Goal: Information Seeking & Learning: Learn about a topic

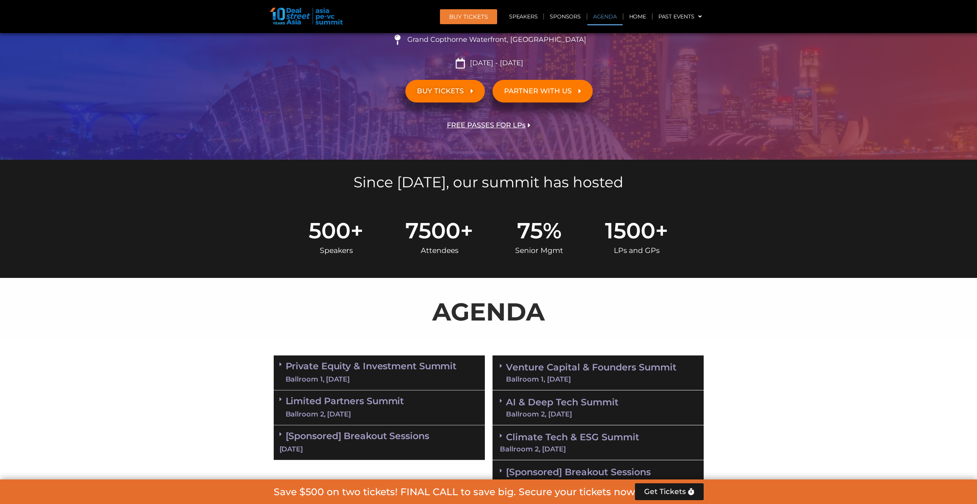
scroll to position [230, 0]
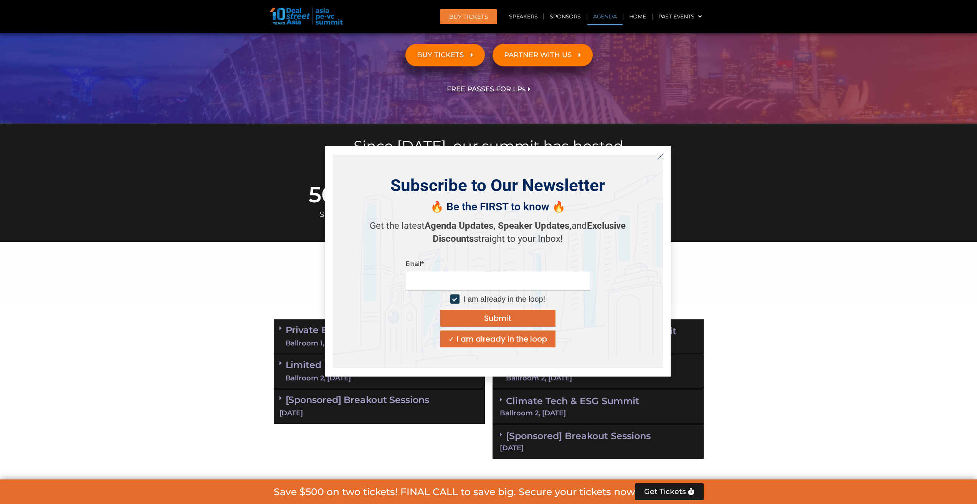
click at [659, 158] on icon "Close" at bounding box center [660, 156] width 7 height 7
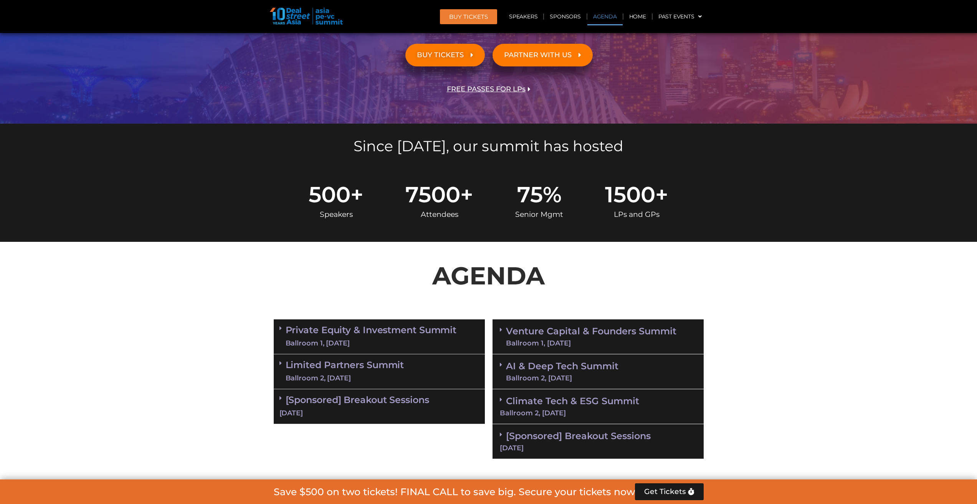
click at [836, 378] on section "Private Equity & Investment Summit Ballroom 1, 10 Sept 8:00 am – 9:00 am | Regi…" at bounding box center [488, 389] width 977 height 147
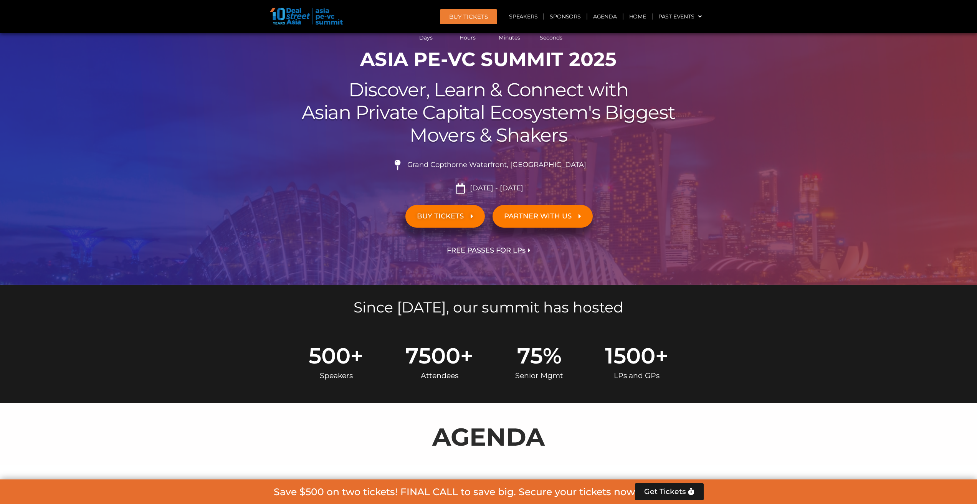
scroll to position [0, 0]
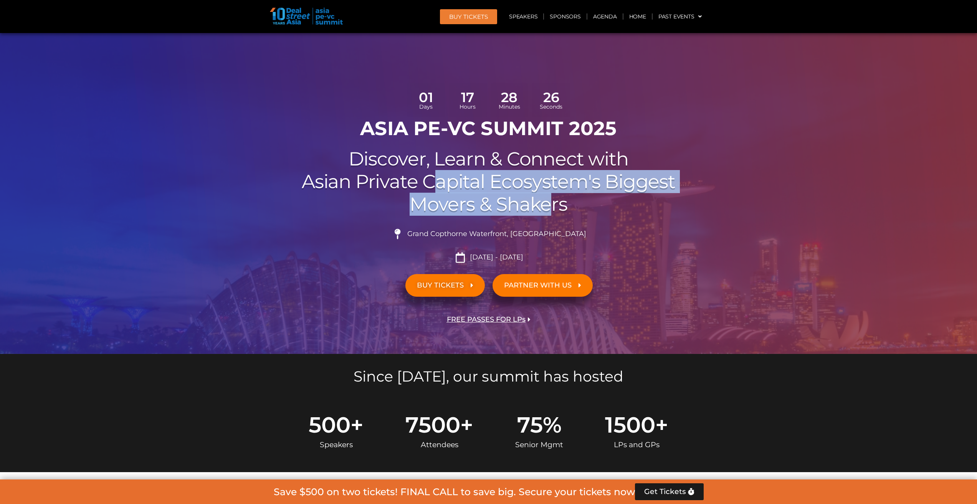
drag, startPoint x: 430, startPoint y: 190, endPoint x: 550, endPoint y: 204, distance: 120.2
click at [550, 204] on h2 "Discover, Learn & Connect with Asian Private Capital Ecosystem's Biggest Movers…" at bounding box center [489, 182] width 430 height 68
click at [551, 207] on h2 "Discover, Learn & Connect with Asian Private Capital Ecosystem's Biggest Movers…" at bounding box center [489, 182] width 430 height 68
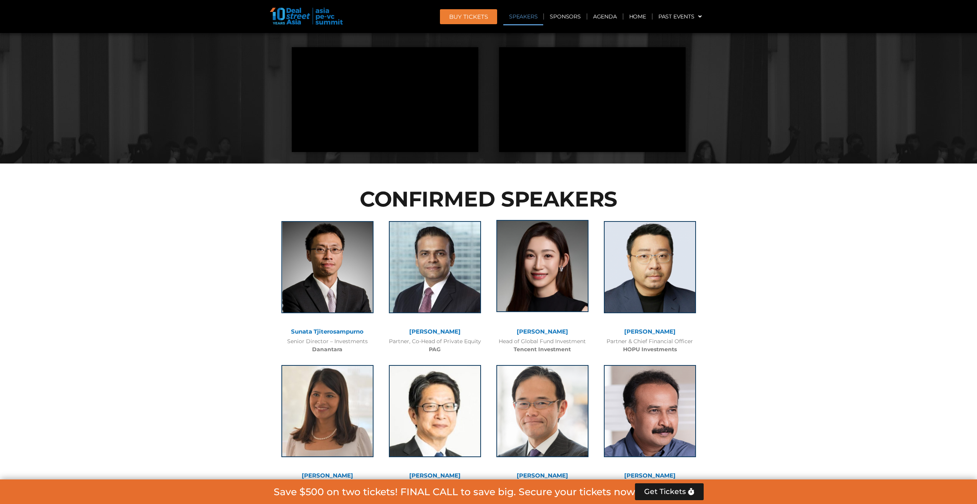
scroll to position [806, 0]
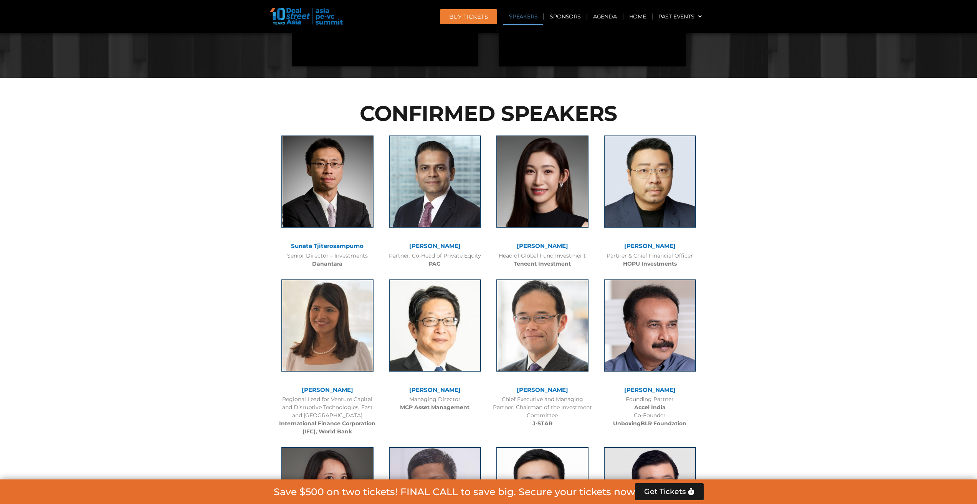
click at [438, 246] on link "[PERSON_NAME]" at bounding box center [434, 245] width 51 height 7
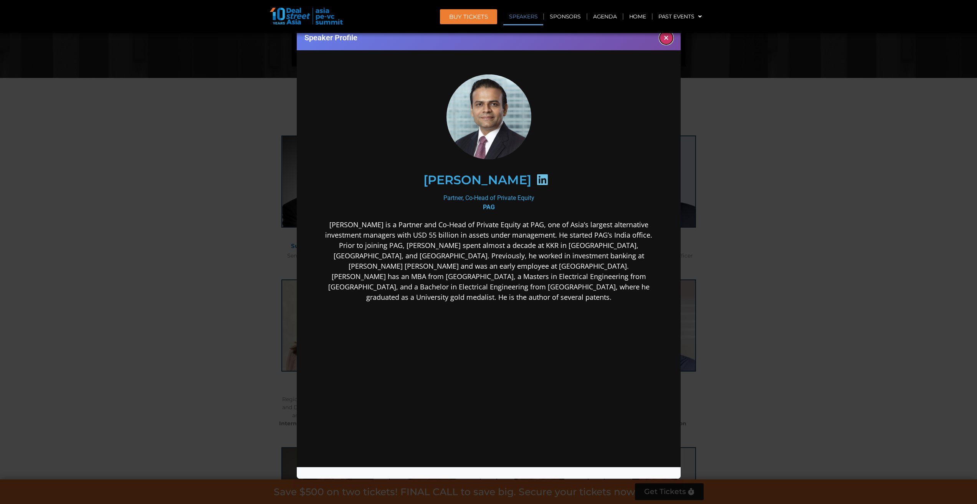
click at [670, 38] on button "×" at bounding box center [666, 37] width 13 height 13
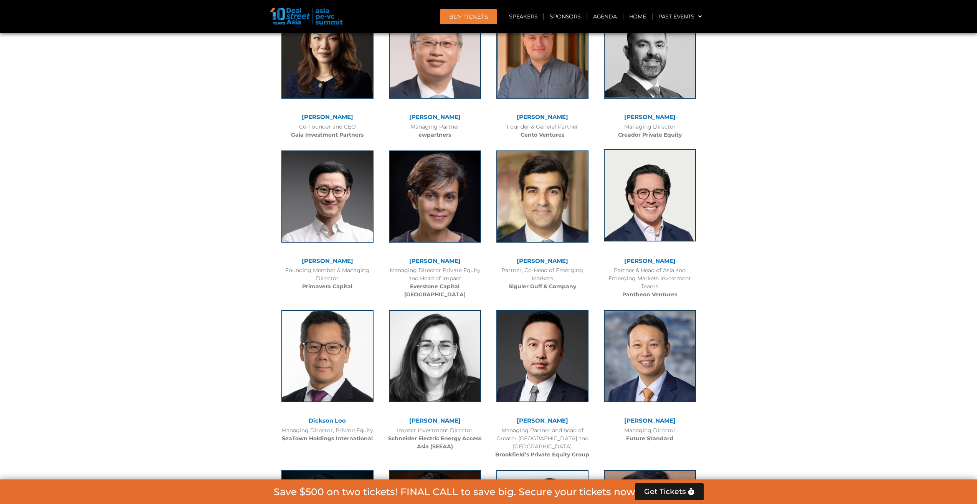
scroll to position [2150, 0]
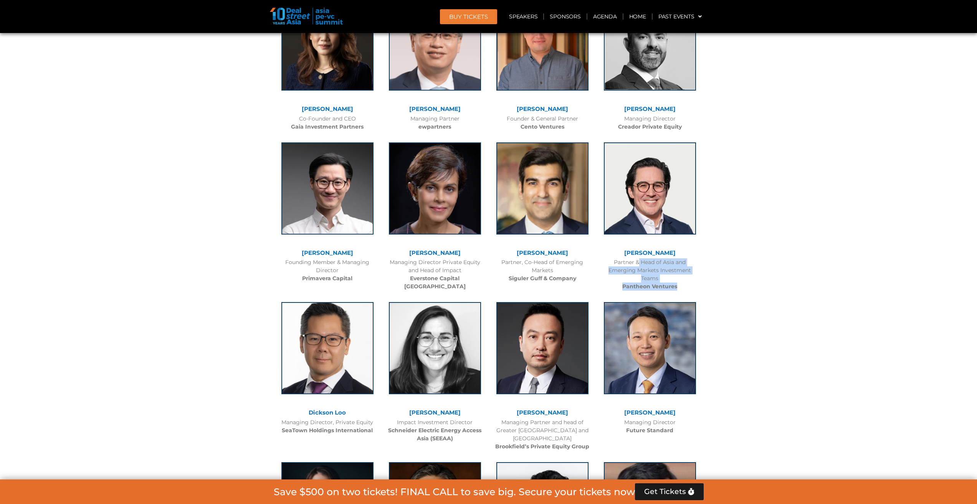
drag, startPoint x: 626, startPoint y: 262, endPoint x: 684, endPoint y: 287, distance: 63.1
click at [684, 287] on div "Partner & Head of Asia and Emerging Markets Investment Teams Pantheon Ventures" at bounding box center [650, 274] width 100 height 32
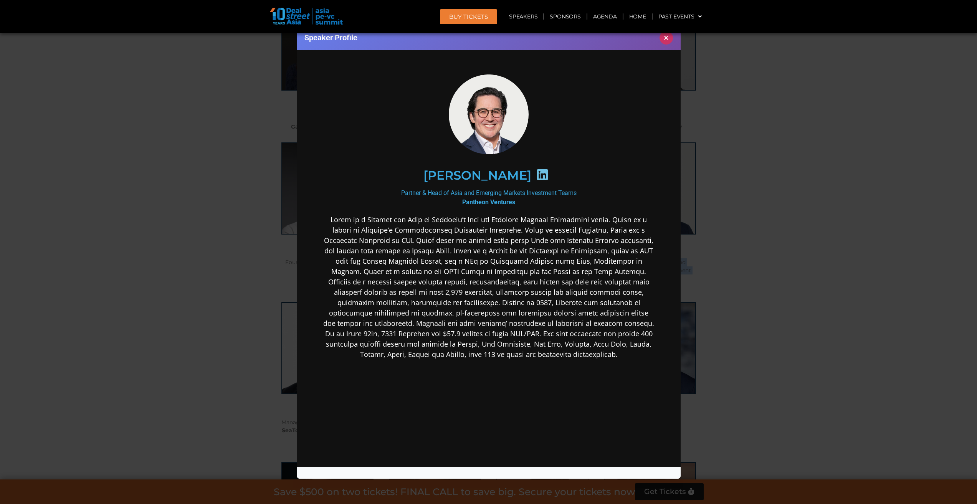
scroll to position [0, 0]
click at [670, 38] on button "×" at bounding box center [666, 37] width 13 height 13
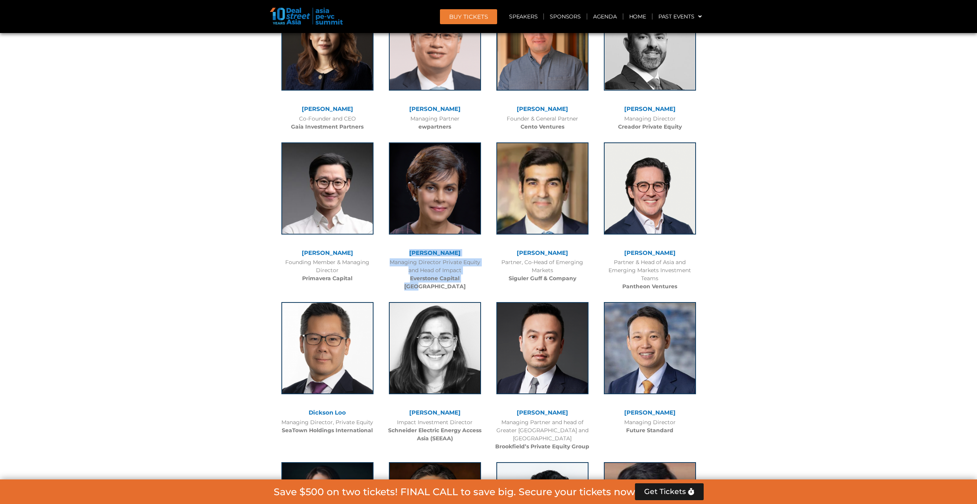
drag, startPoint x: 476, startPoint y: 278, endPoint x: 399, endPoint y: 243, distance: 84.2
click at [399, 243] on div "Roshini Bakshi Managing Director Private Equity and Head of Impact Everstone Ca…" at bounding box center [435, 215] width 108 height 160
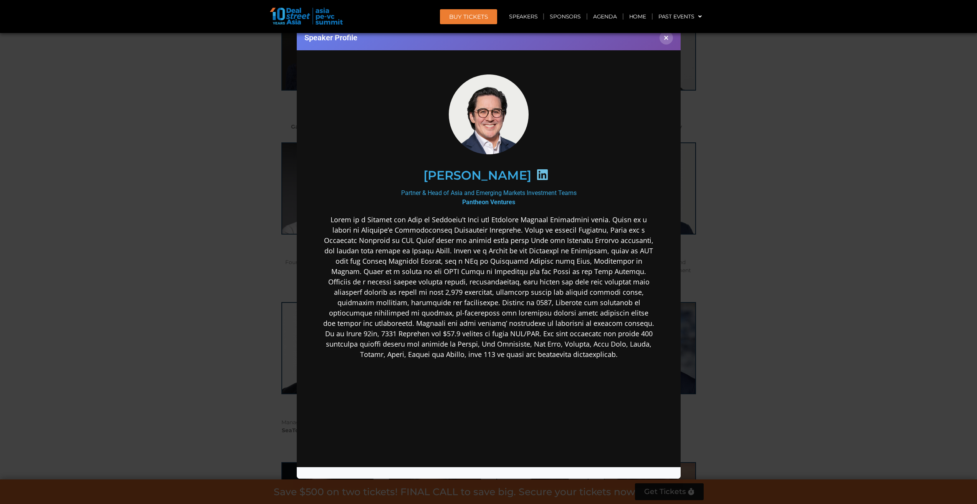
click at [761, 188] on div "Speaker Profile ×" at bounding box center [488, 252] width 977 height 504
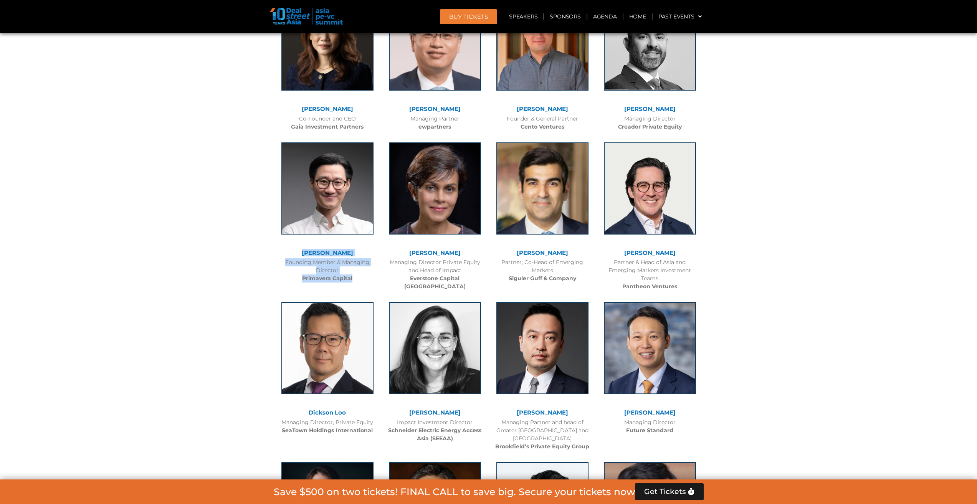
drag, startPoint x: 306, startPoint y: 253, endPoint x: 360, endPoint y: 284, distance: 62.1
click at [360, 284] on div "Philip Hu Founding Member & Managing Director Primavera Capital" at bounding box center [328, 211] width 108 height 152
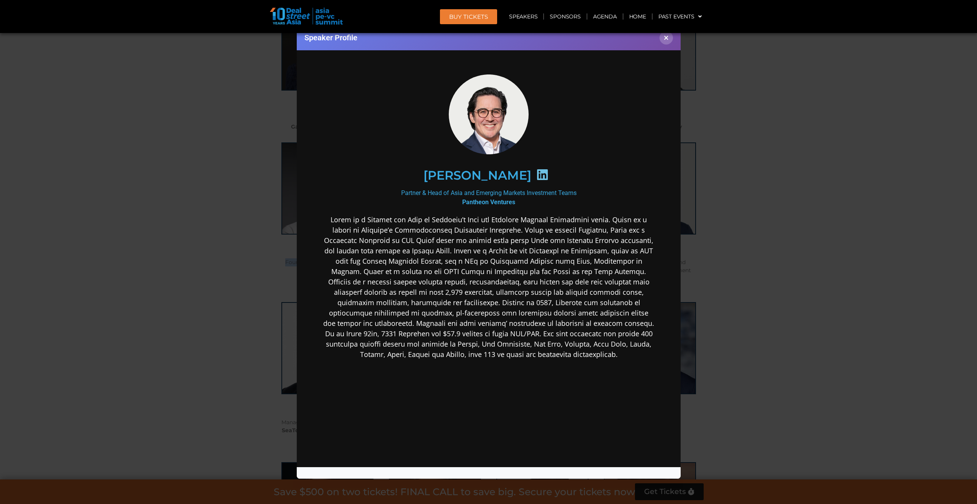
click at [746, 248] on div "Speaker Profile ×" at bounding box center [488, 252] width 977 height 504
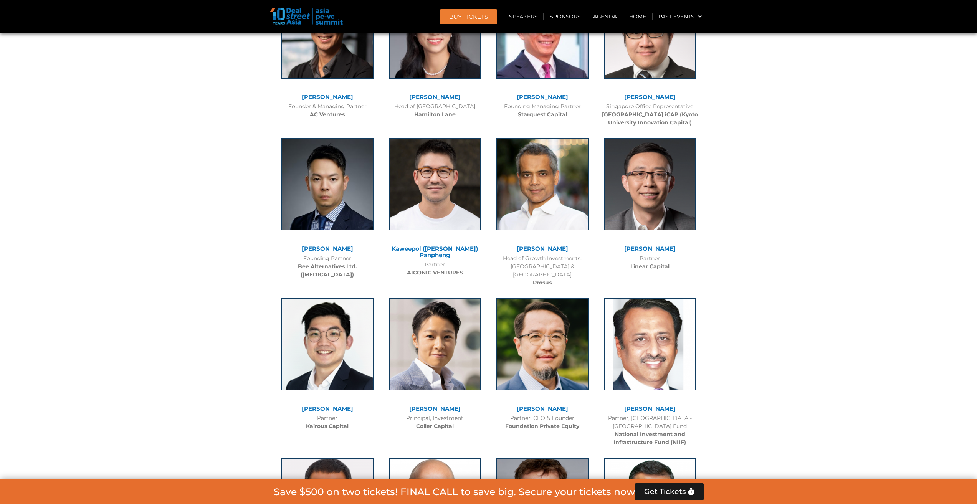
scroll to position [3340, 0]
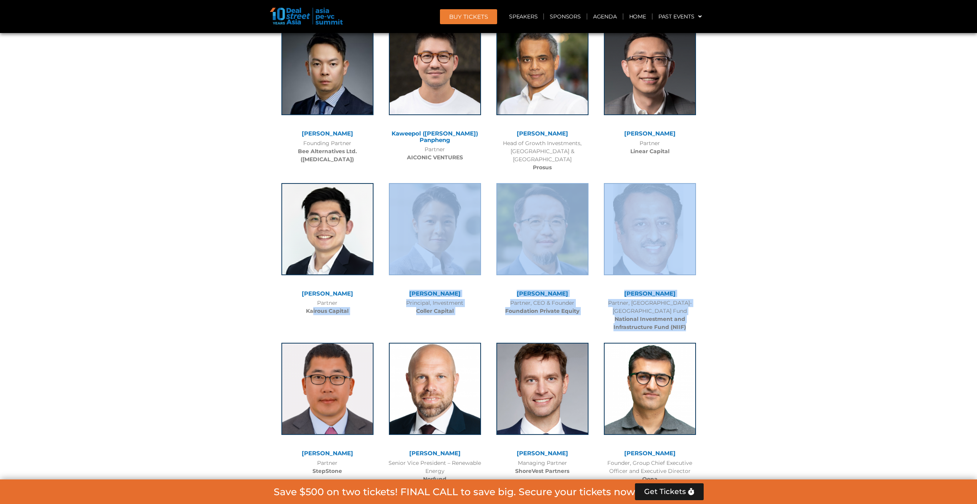
drag, startPoint x: 338, startPoint y: 294, endPoint x: 700, endPoint y: 309, distance: 362.0
click at [700, 309] on div "Krishna Kumar Partner, India-Japan Fund National Investment and Infrastructure …" at bounding box center [650, 255] width 108 height 160
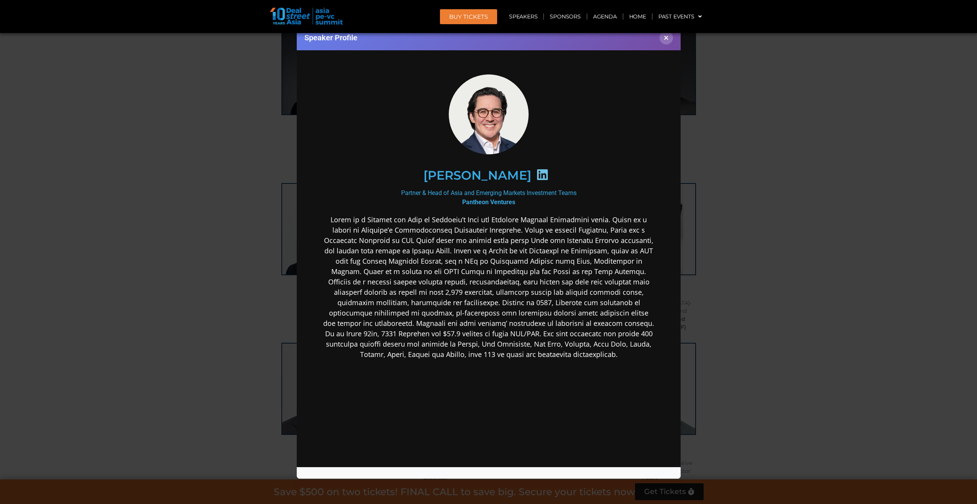
click at [768, 216] on div "Speaker Profile ×" at bounding box center [488, 252] width 977 height 504
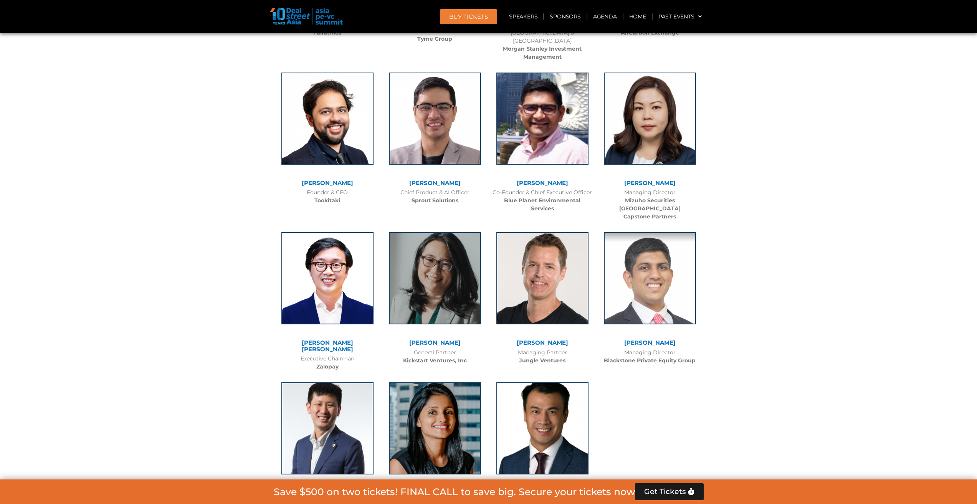
scroll to position [5222, 0]
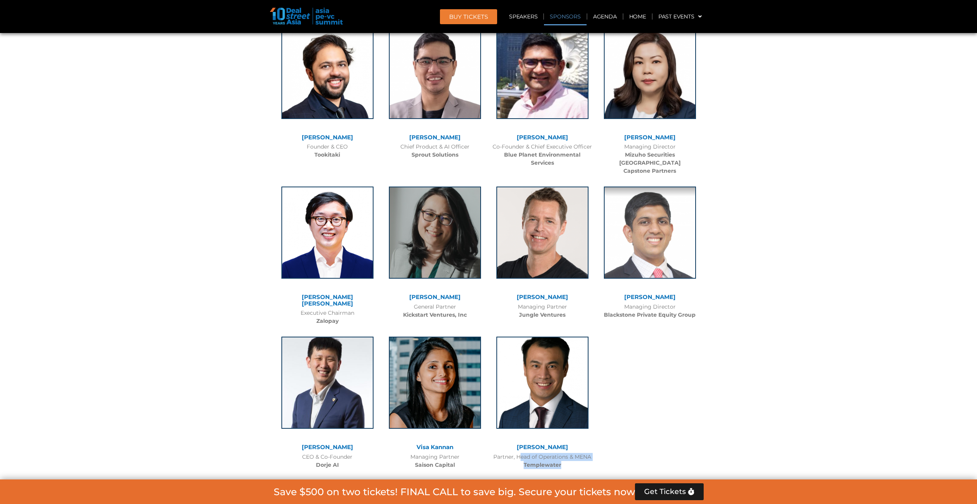
drag, startPoint x: 510, startPoint y: 390, endPoint x: 597, endPoint y: 397, distance: 87.8
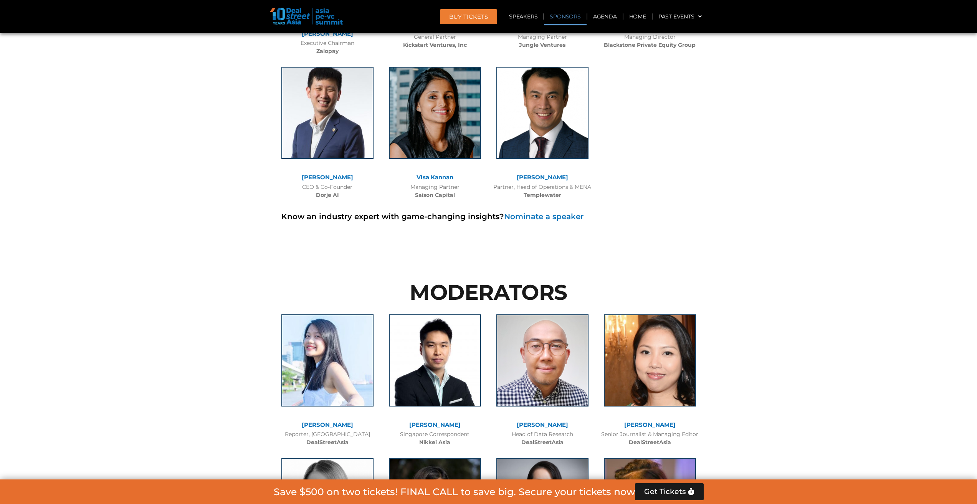
scroll to position [5548, 0]
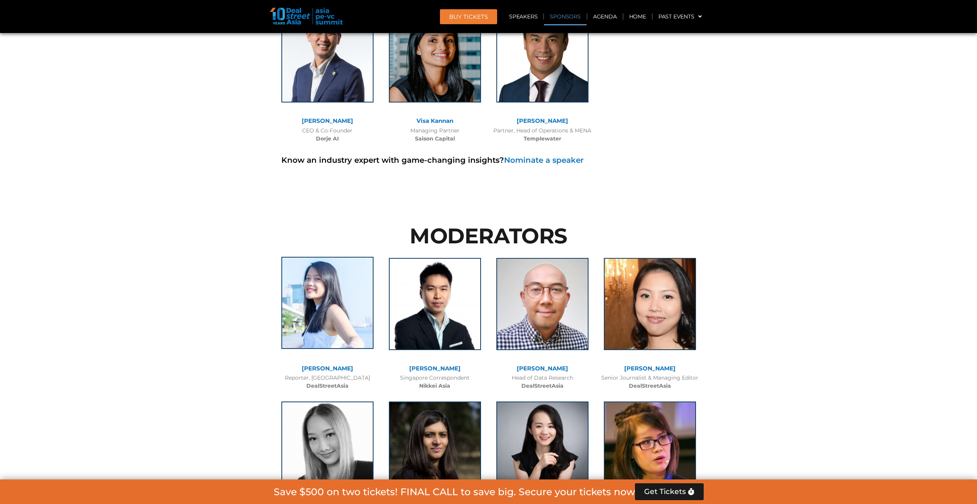
click at [324, 257] on img at bounding box center [327, 303] width 92 height 92
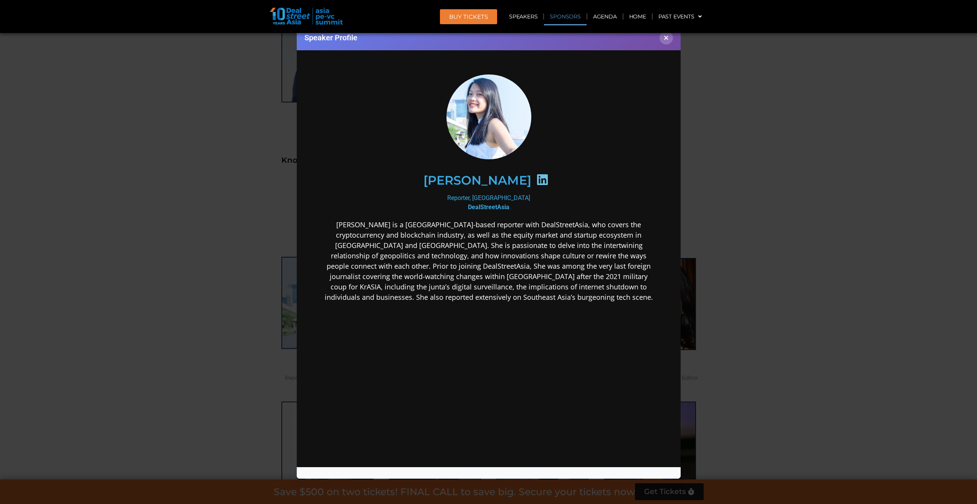
scroll to position [0, 0]
click at [536, 180] on icon at bounding box center [542, 179] width 12 height 12
click at [501, 207] on b "DealStreetAsia" at bounding box center [488, 206] width 41 height 7
click at [498, 185] on h2 "[PERSON_NAME]" at bounding box center [477, 180] width 108 height 12
click at [536, 179] on icon at bounding box center [542, 179] width 12 height 12
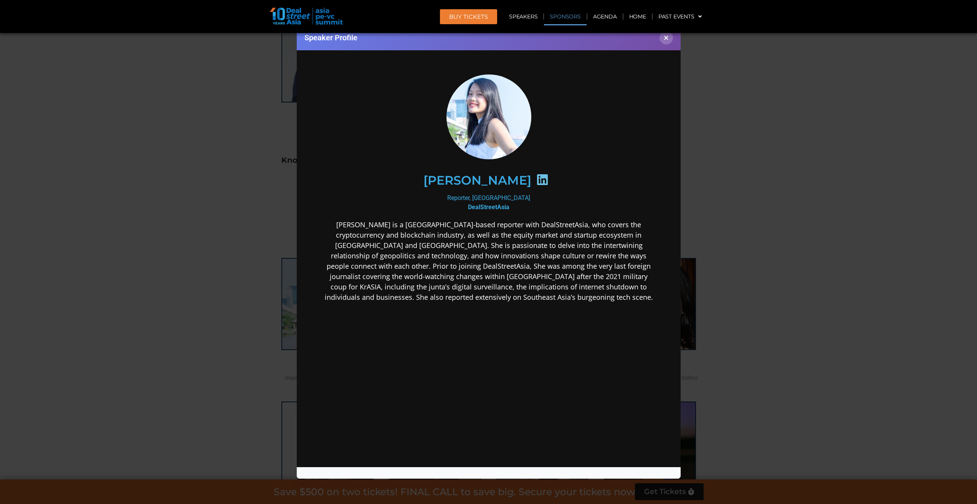
click at [536, 182] on icon at bounding box center [542, 179] width 12 height 12
click at [459, 166] on div "[PERSON_NAME]" at bounding box center [488, 180] width 299 height 40
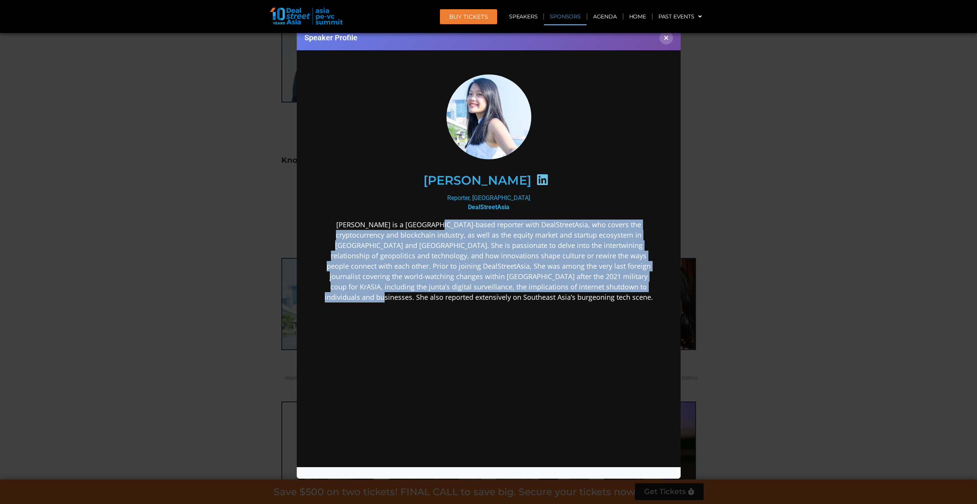
drag, startPoint x: 425, startPoint y: 222, endPoint x: 675, endPoint y: 284, distance: 257.1
click at [675, 284] on section "Stephanie Li Reporter, Hong Kong DealStreetAsia" at bounding box center [488, 249] width 384 height 402
click at [645, 289] on p "Stephanie is a Hong Kong-based reporter with DealStreetAsia, who covers the cry…" at bounding box center [489, 260] width 332 height 83
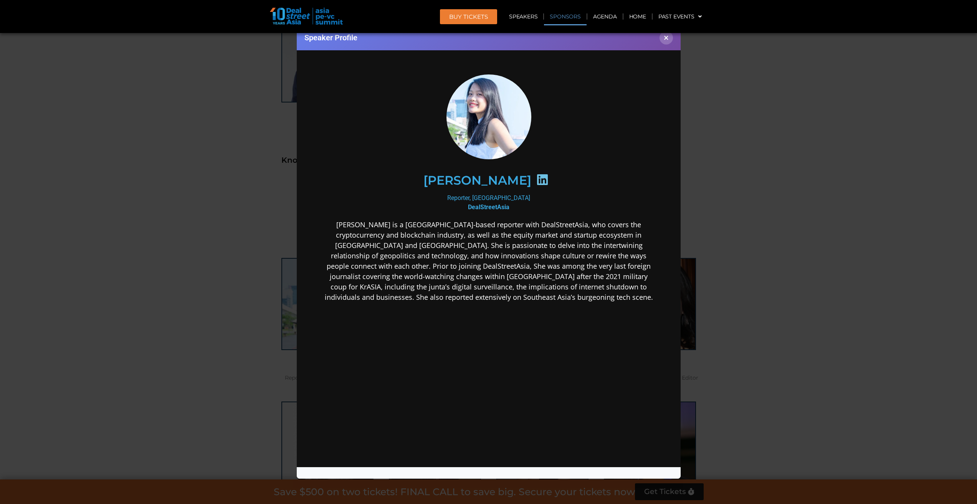
click at [857, 290] on div "Speaker Profile ×" at bounding box center [488, 252] width 977 height 504
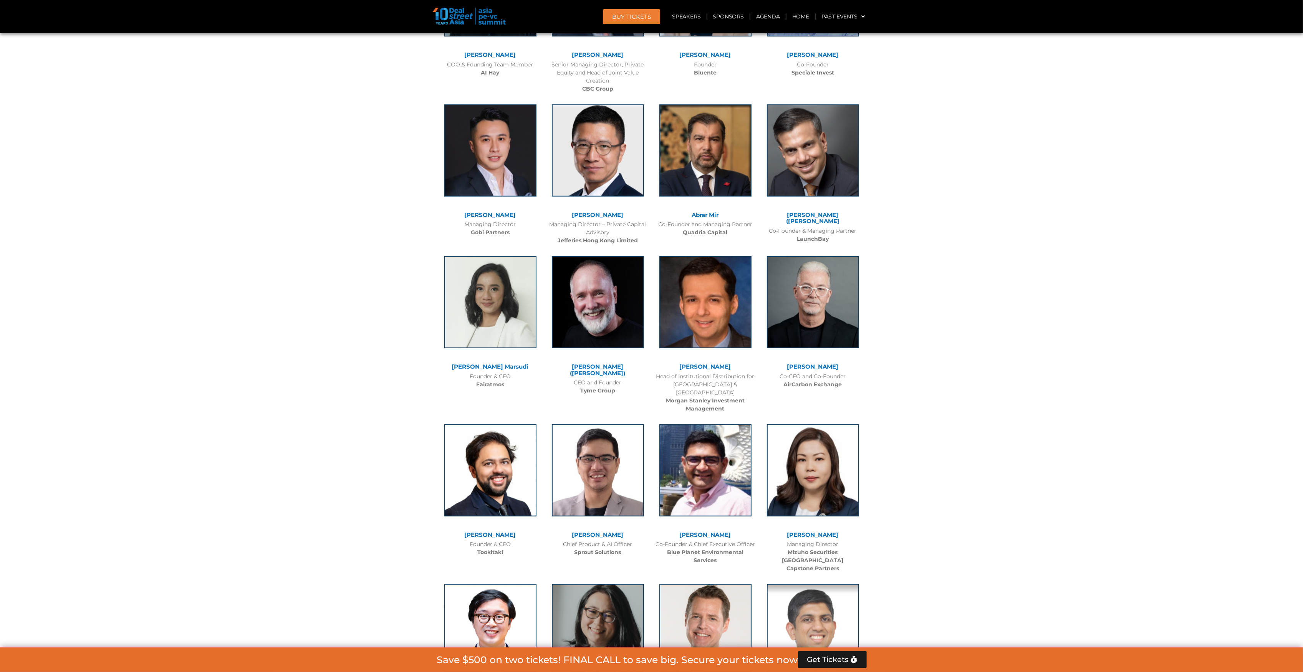
scroll to position [4806, 0]
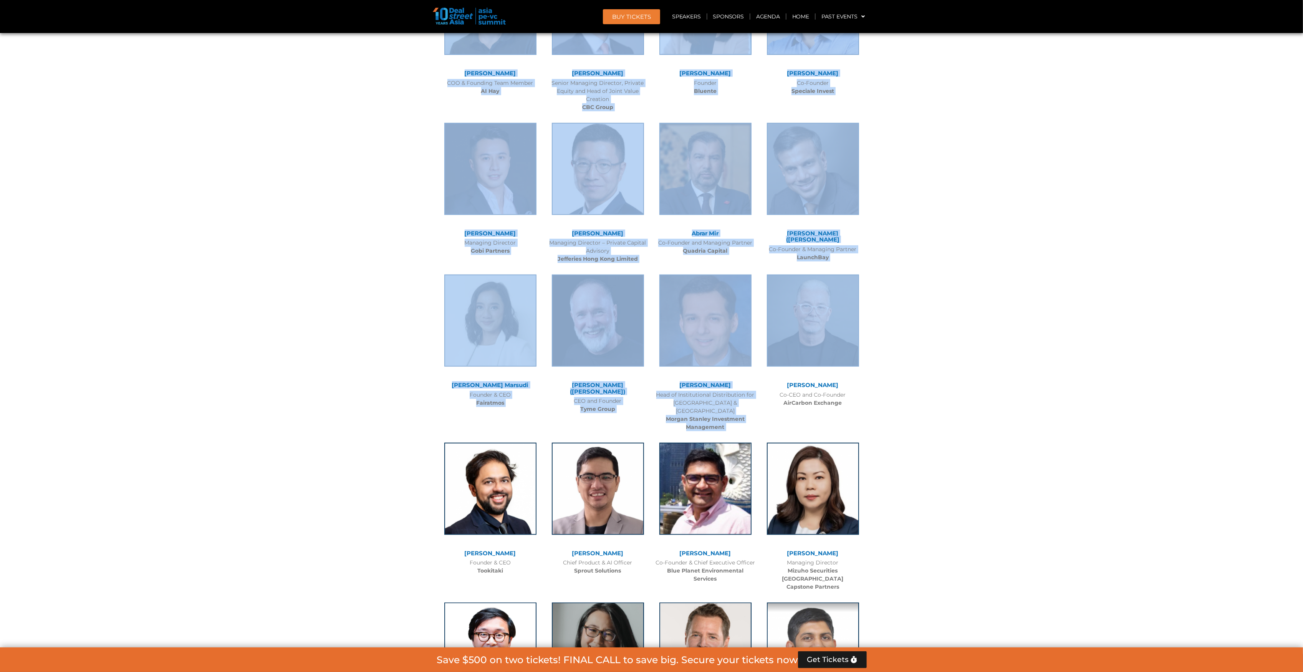
drag, startPoint x: 883, startPoint y: 343, endPoint x: 796, endPoint y: 340, distance: 87.2
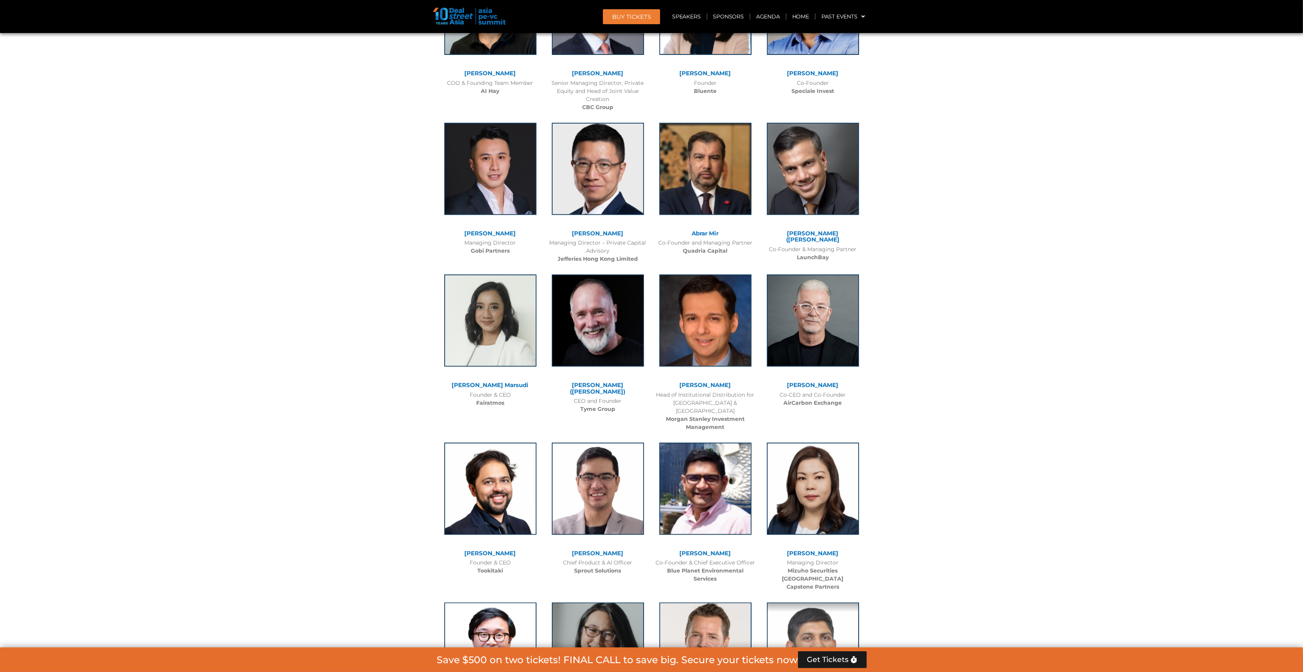
click at [847, 391] on div "Co-CEO and Co-Founder AirCarbon Exchange" at bounding box center [813, 399] width 100 height 16
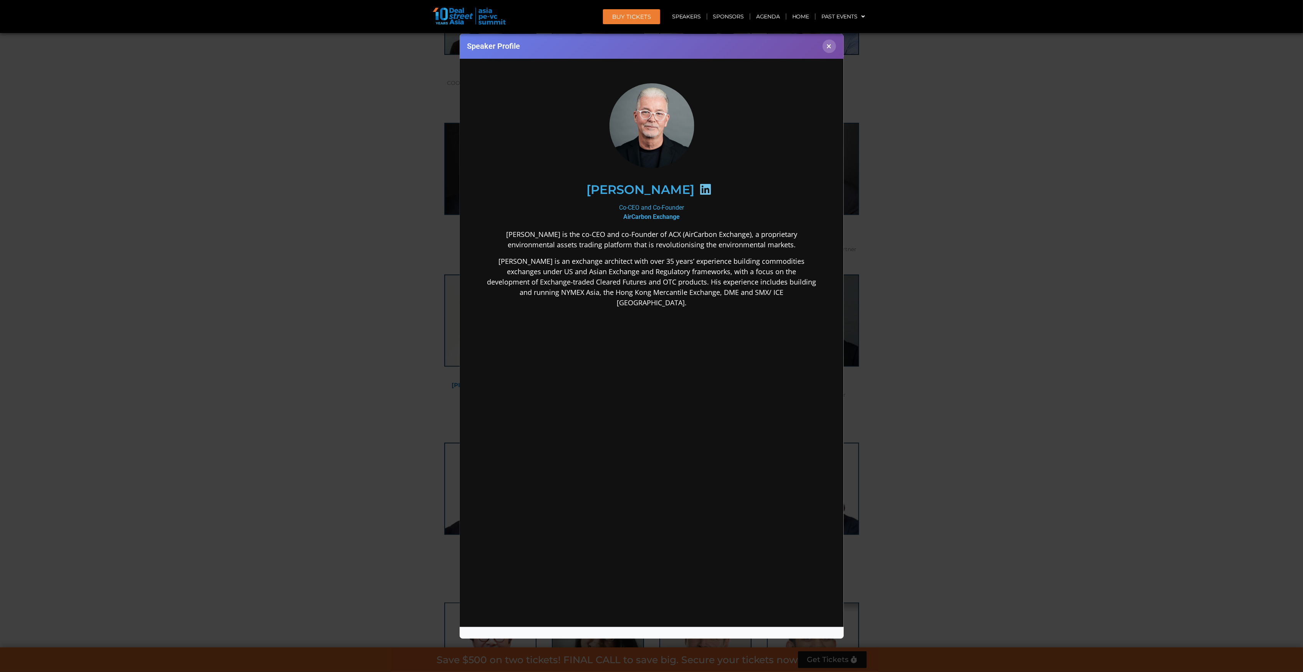
scroll to position [0, 0]
click at [977, 298] on div "Speaker Profile ×" at bounding box center [651, 336] width 1303 height 672
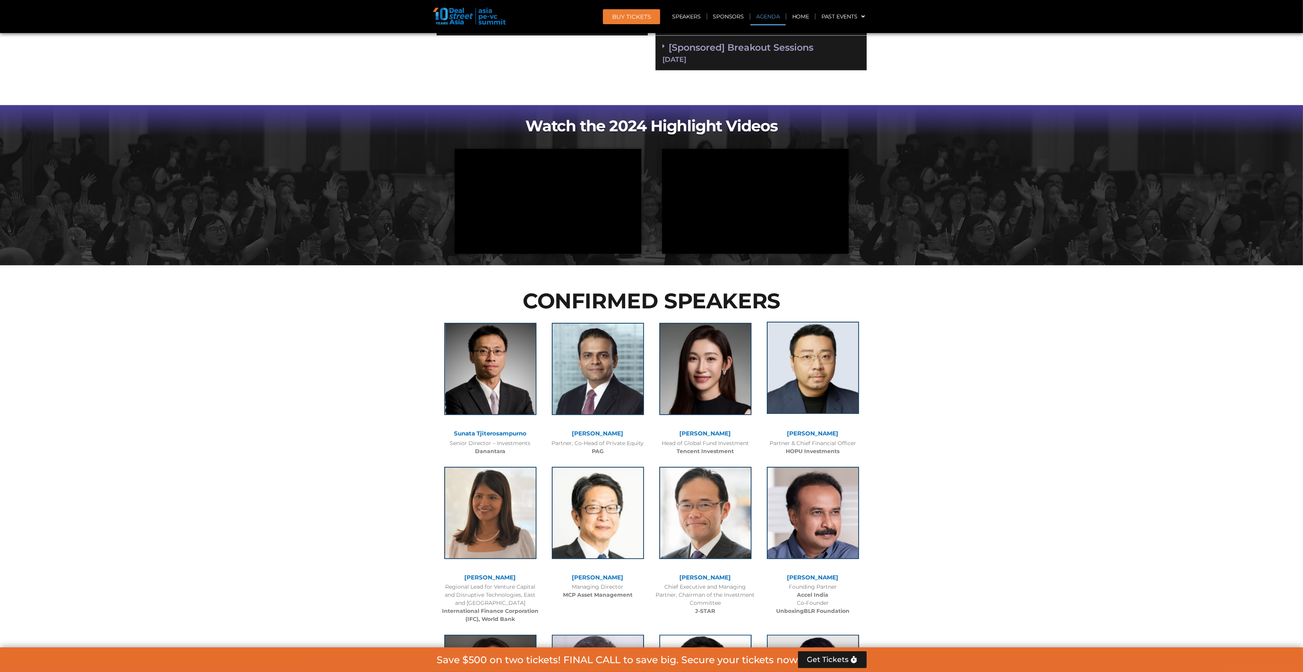
scroll to position [710, 0]
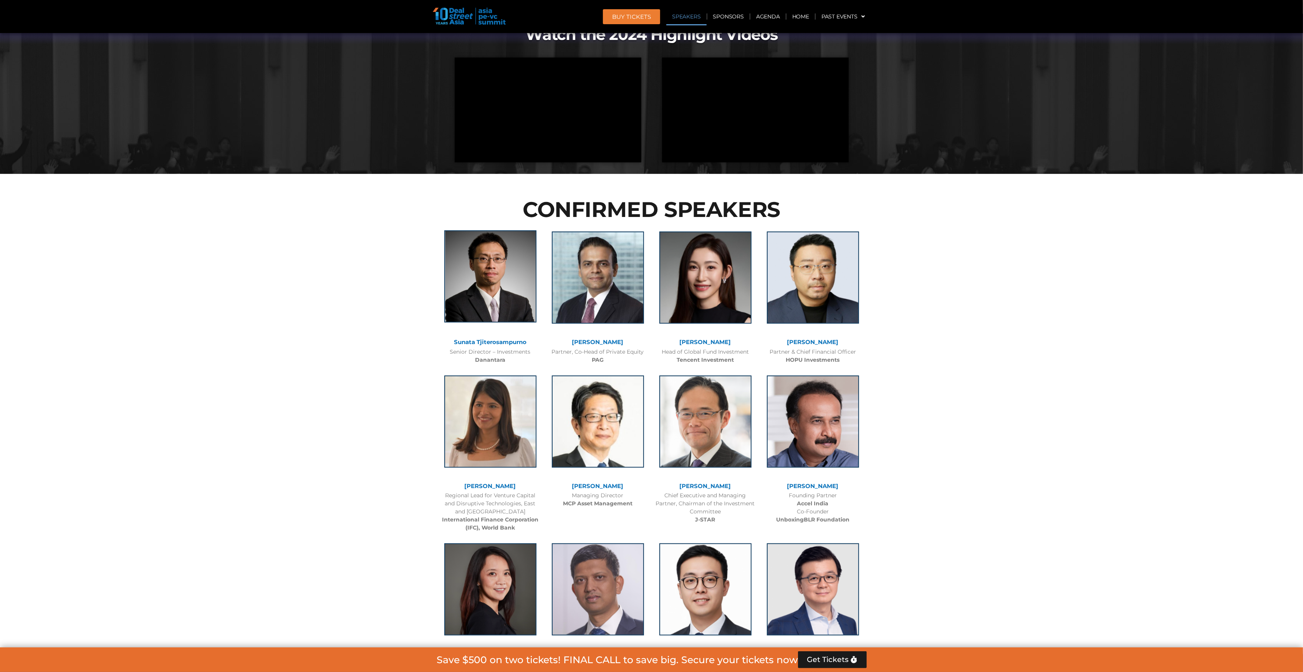
click at [502, 292] on img at bounding box center [490, 276] width 92 height 92
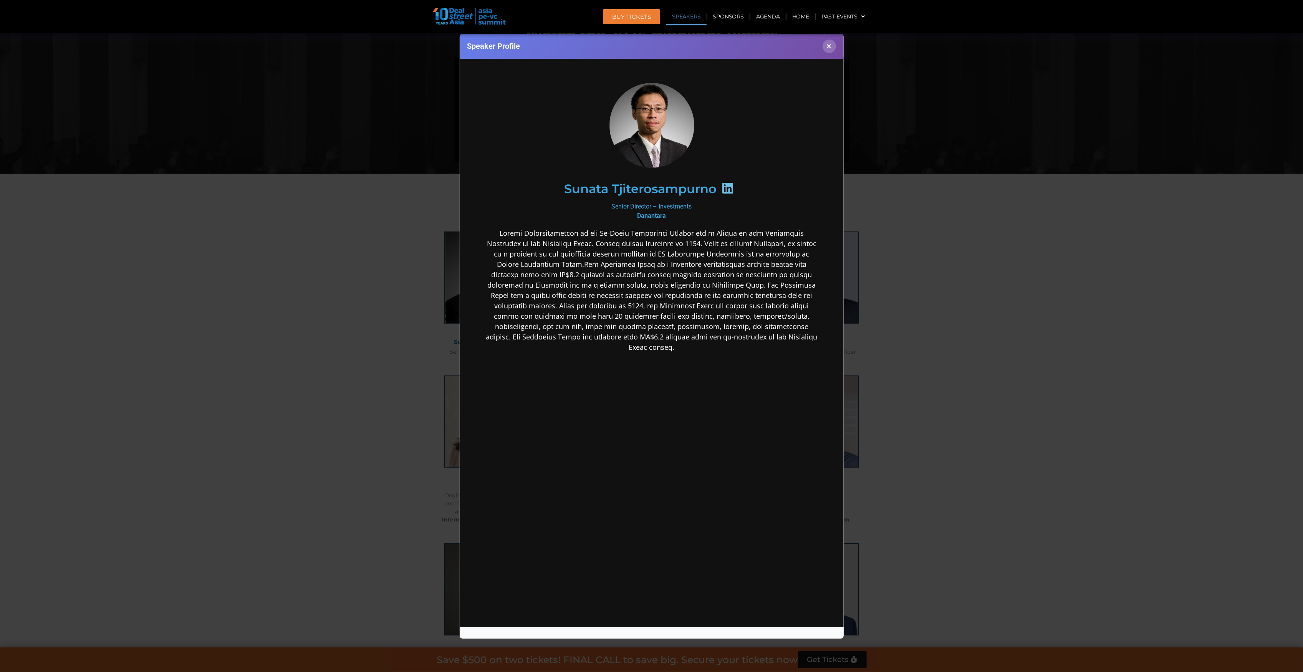
scroll to position [0, 0]
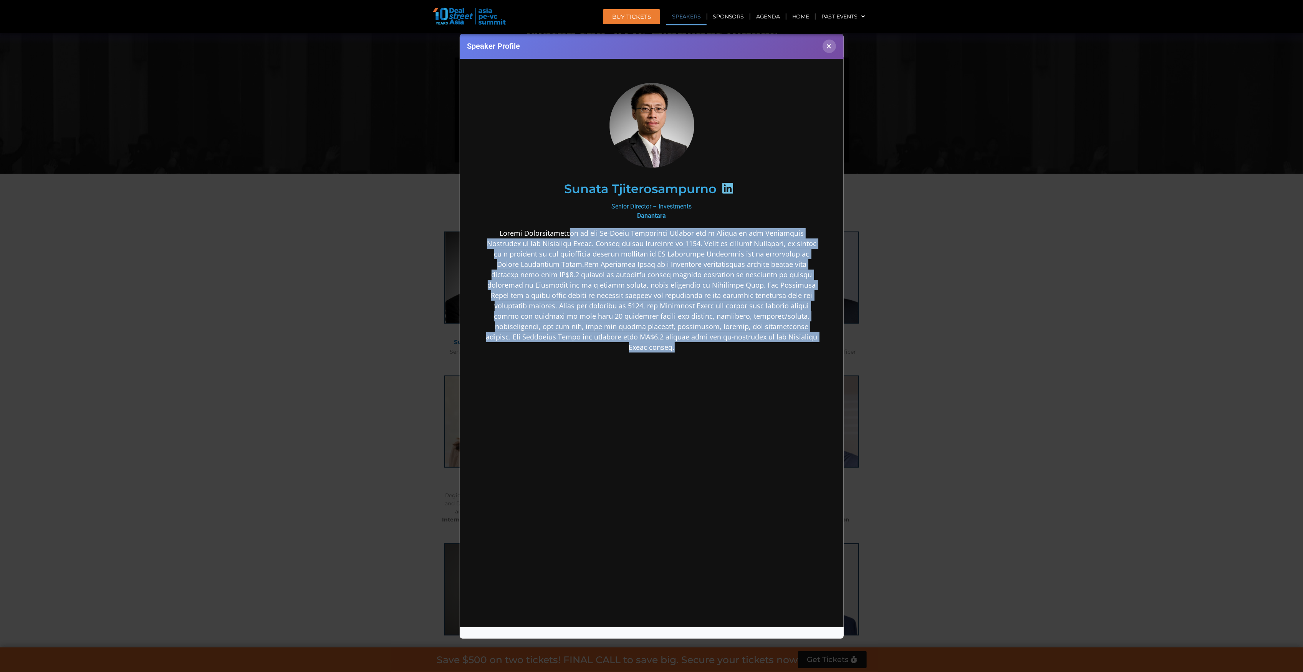
drag, startPoint x: 572, startPoint y: 233, endPoint x: 774, endPoint y: 343, distance: 229.5
click at [774, 342] on p at bounding box center [651, 290] width 332 height 124
click at [758, 367] on div at bounding box center [651, 351] width 332 height 246
drag, startPoint x: 758, startPoint y: 367, endPoint x: 488, endPoint y: 223, distance: 306.6
click at [488, 223] on div "Sunata Tjiterosampurno Senior Director – Investments Danantara" at bounding box center [651, 278] width 332 height 391
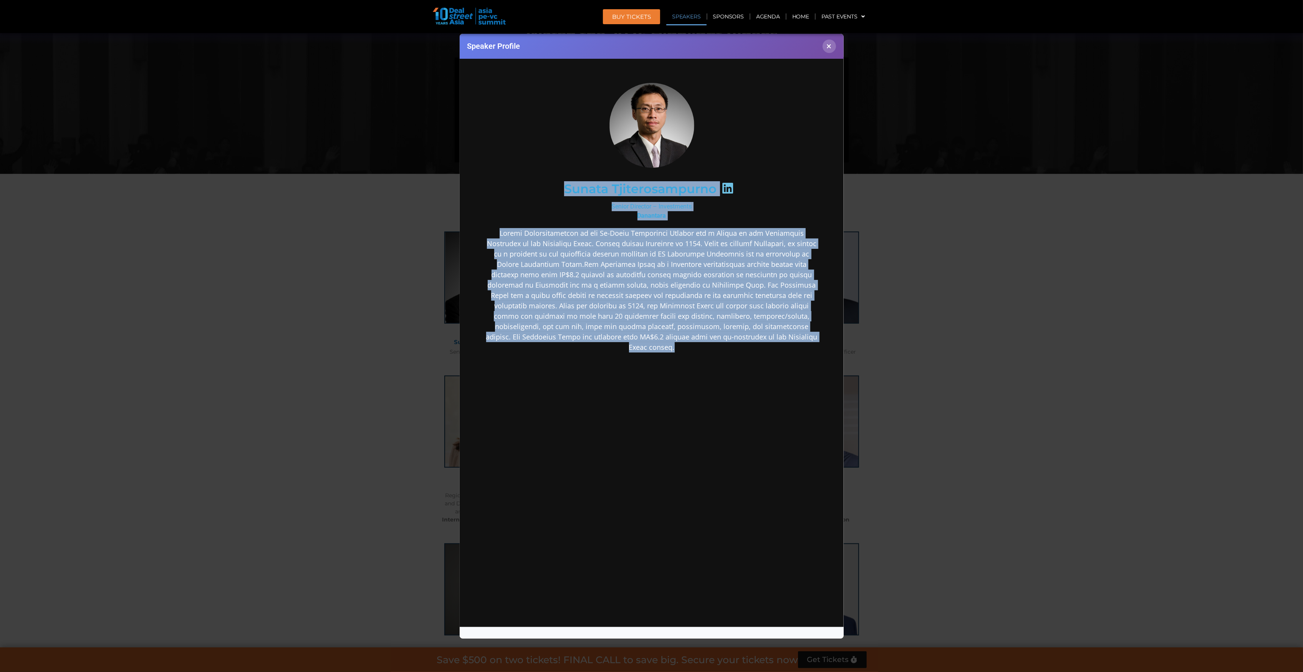
click at [517, 269] on p at bounding box center [651, 290] width 332 height 124
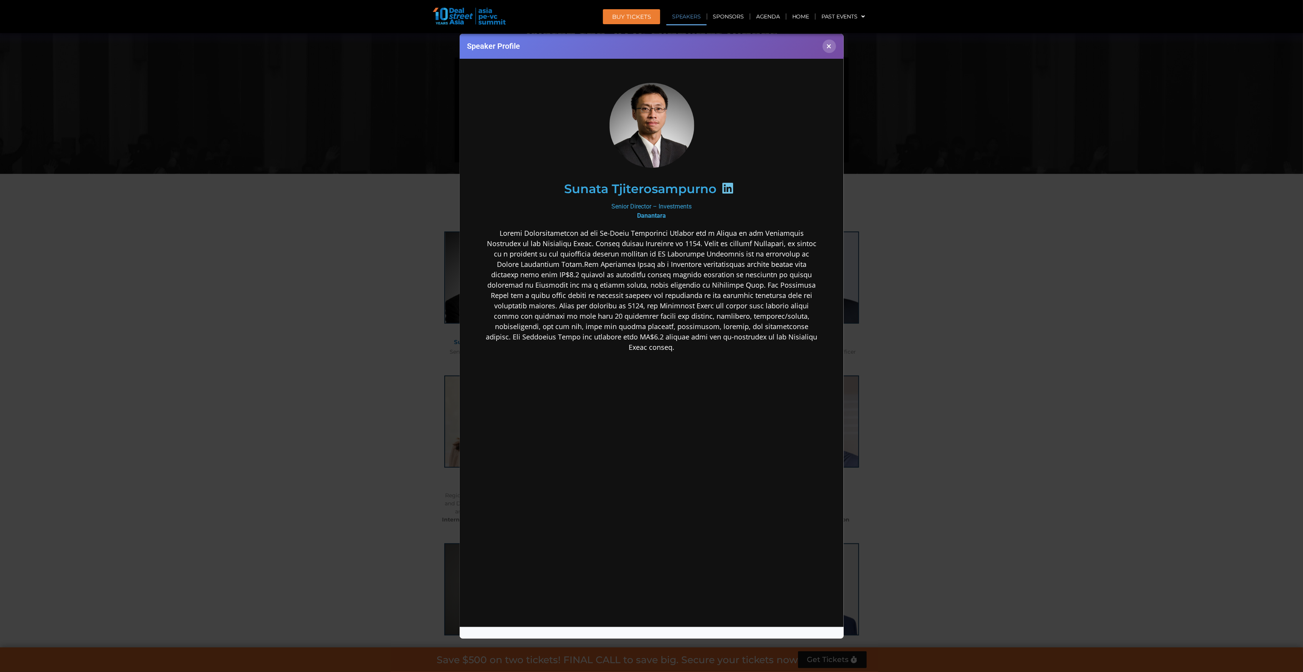
click at [977, 276] on div "Speaker Profile ×" at bounding box center [651, 336] width 1303 height 672
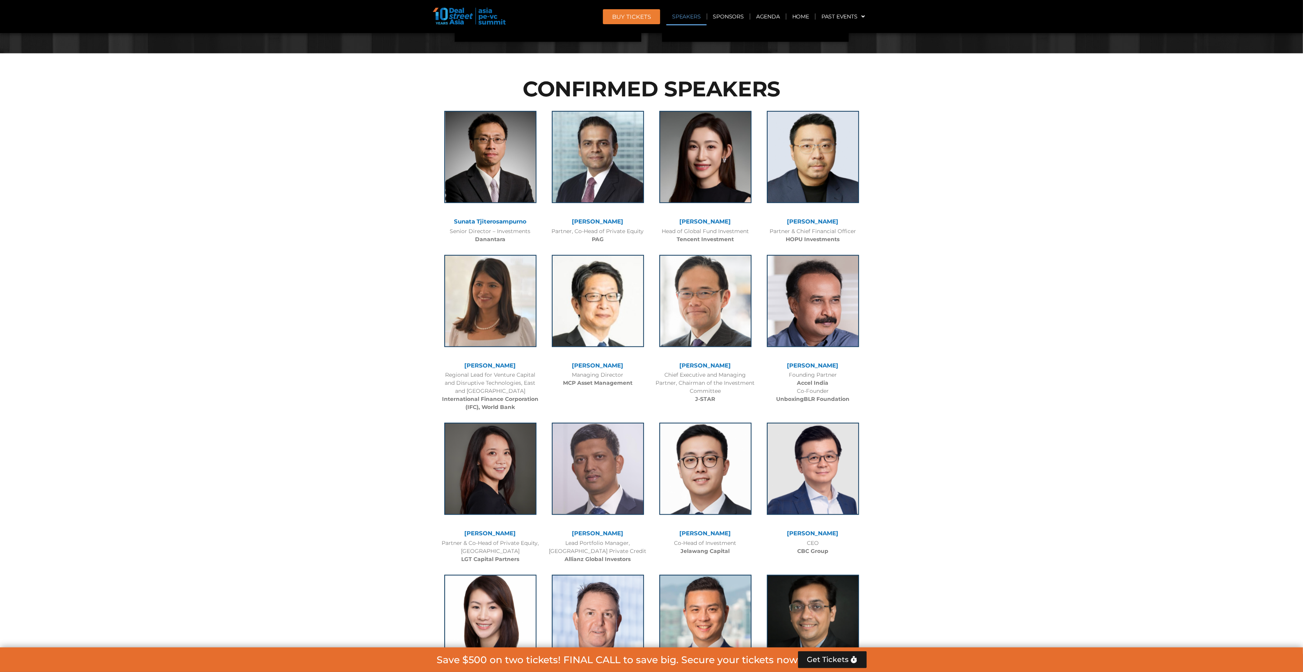
scroll to position [813, 0]
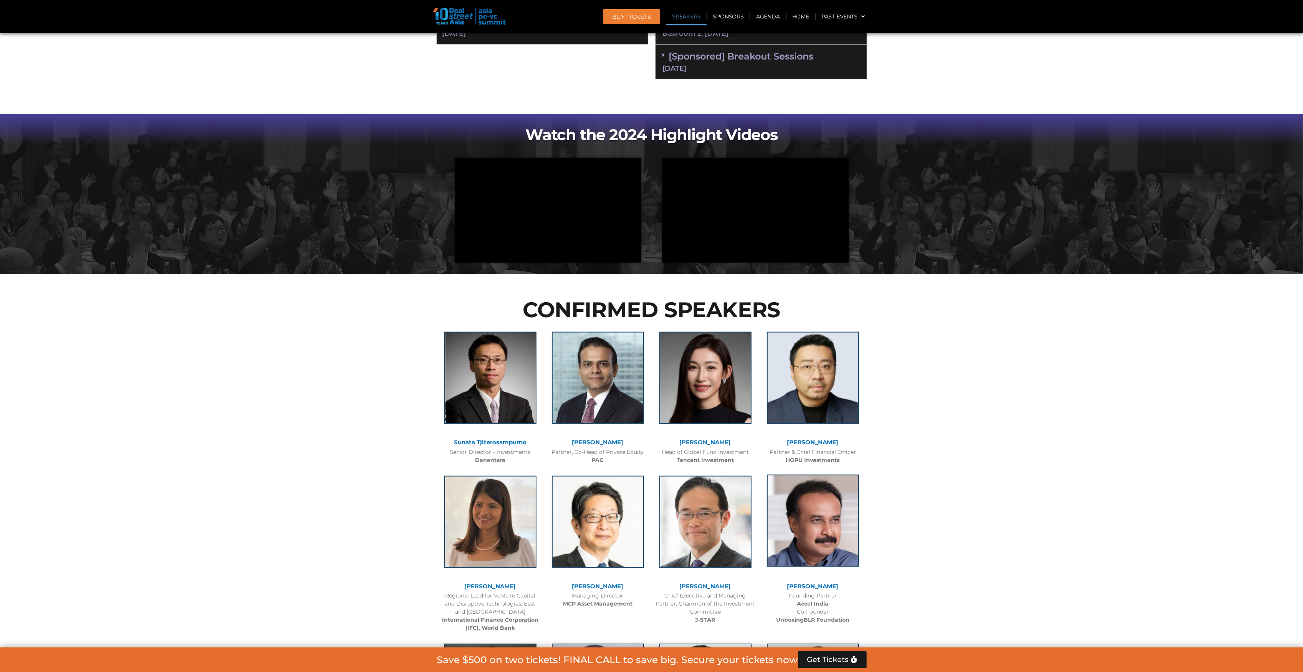
scroll to position [608, 0]
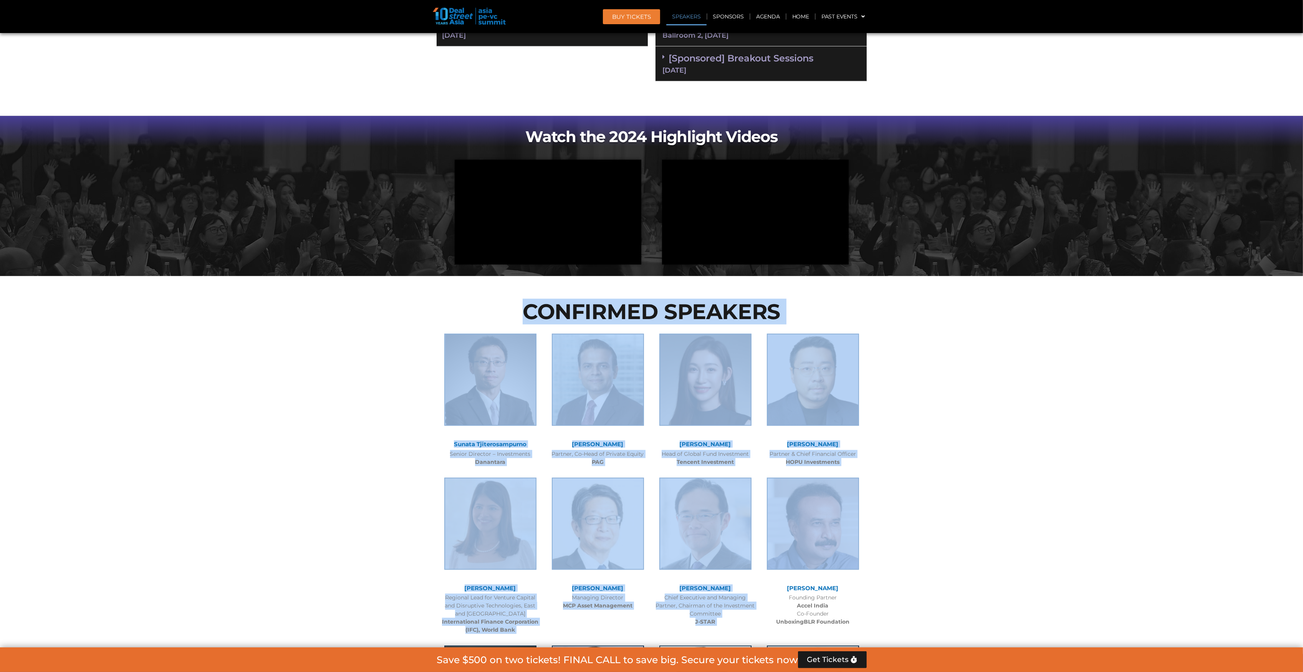
drag, startPoint x: 363, startPoint y: 332, endPoint x: 863, endPoint y: 538, distance: 541.0
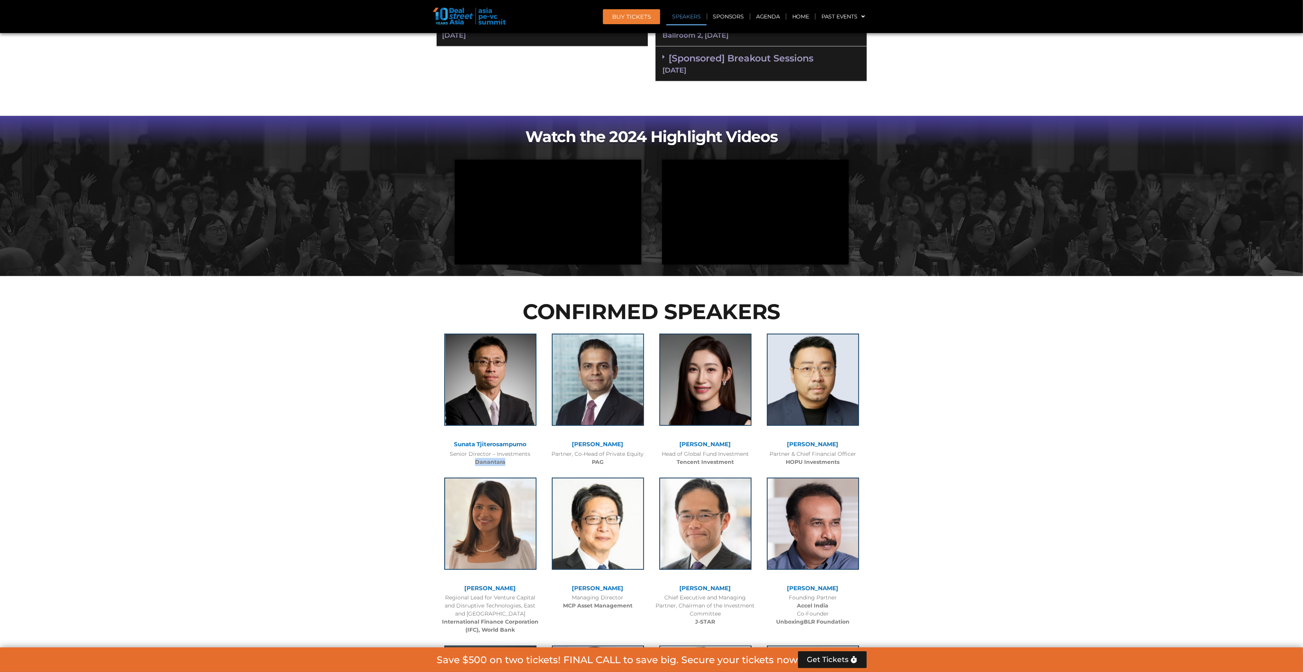
drag, startPoint x: 521, startPoint y: 461, endPoint x: 472, endPoint y: 460, distance: 48.8
click at [472, 460] on div "Senior Director – Investments Danantara" at bounding box center [490, 458] width 100 height 16
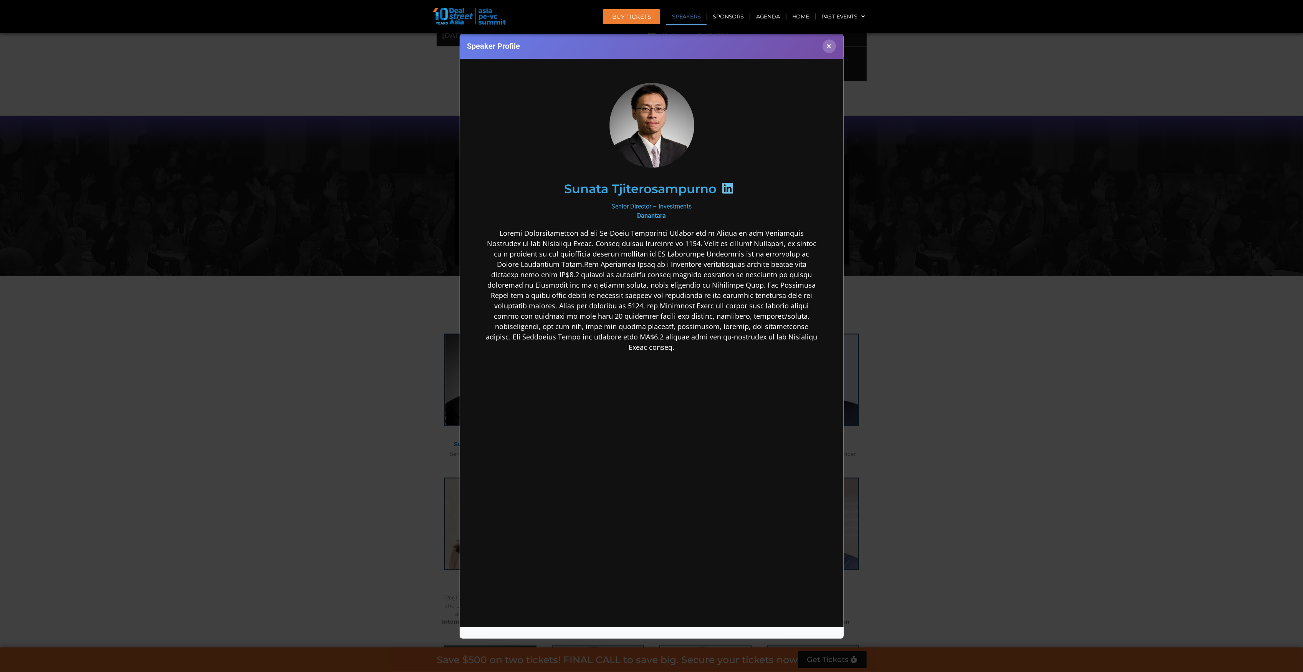
copy b "Danantara"
click at [828, 49] on button "×" at bounding box center [828, 46] width 13 height 13
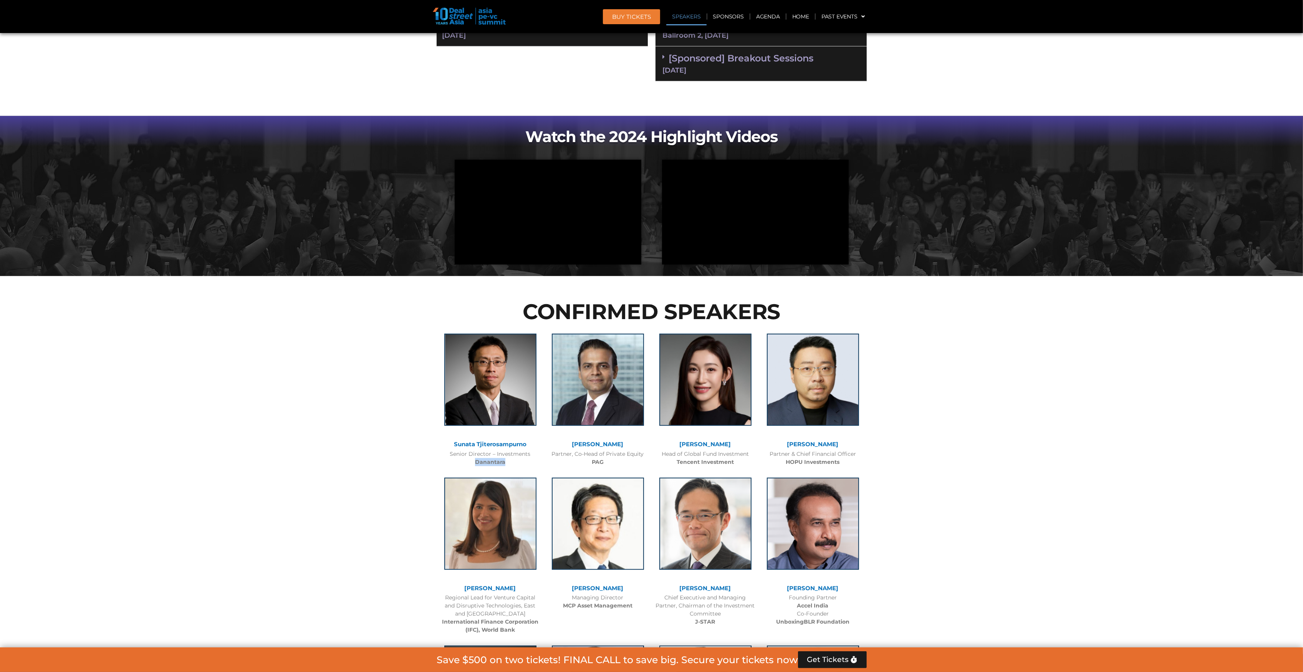
copy b "Danantara"
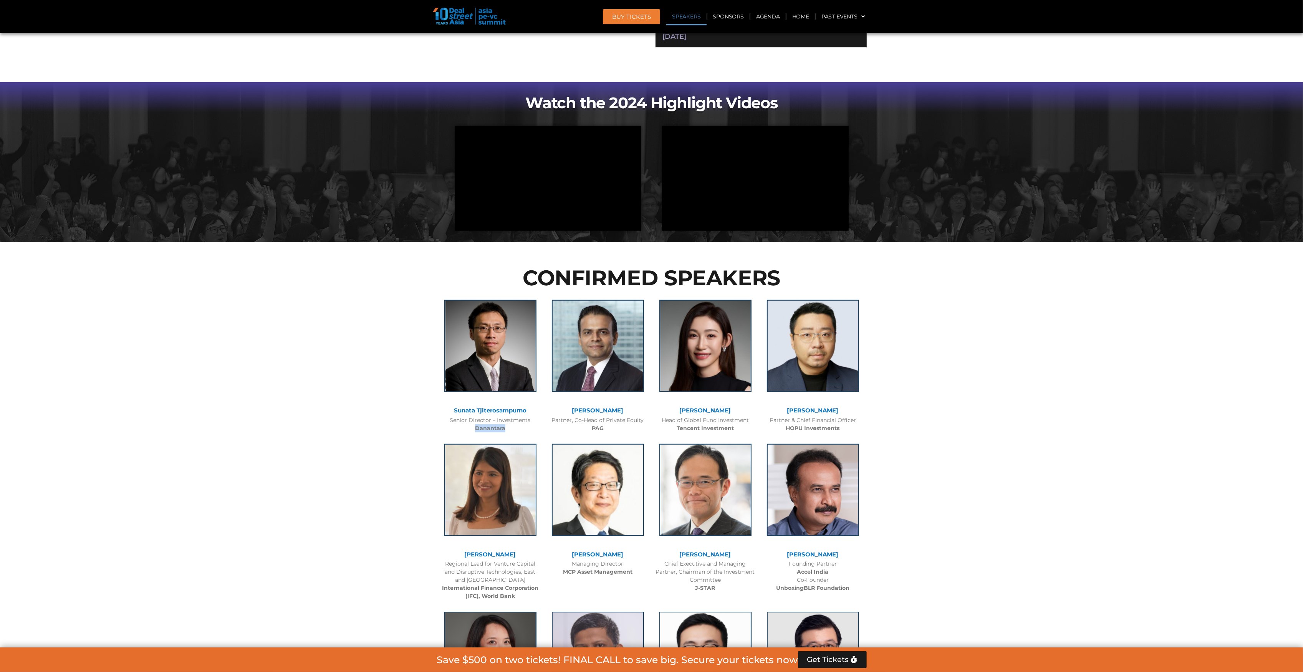
scroll to position [659, 0]
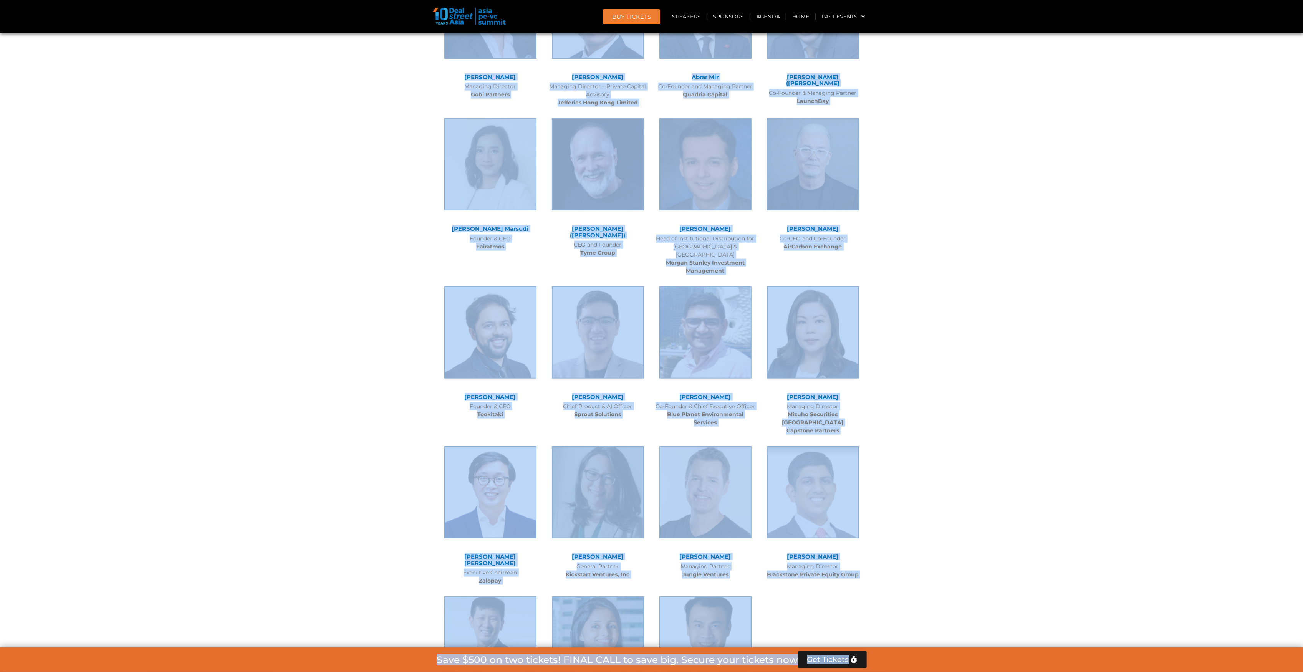
scroll to position [5351, 0]
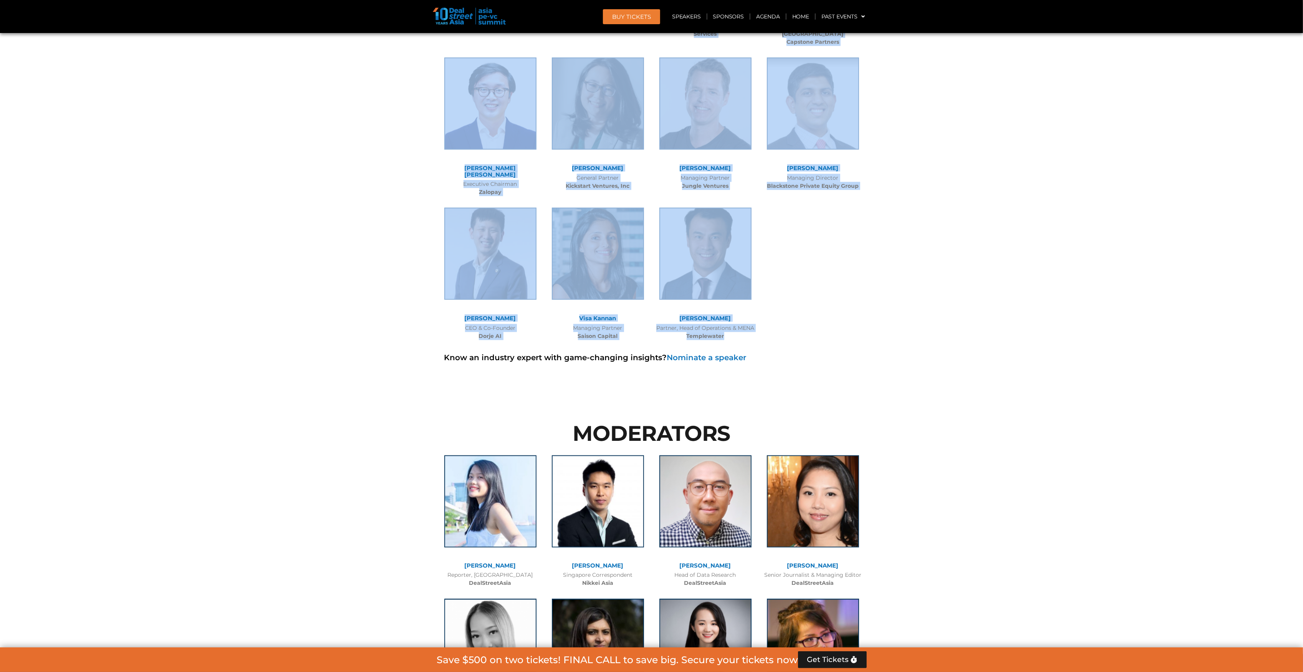
drag, startPoint x: 398, startPoint y: 290, endPoint x: 768, endPoint y: 263, distance: 370.7
copy section "CONFIRMED SPEAKERS Sunata Tjiterosampurno Senior Director – Investments Dananta…"
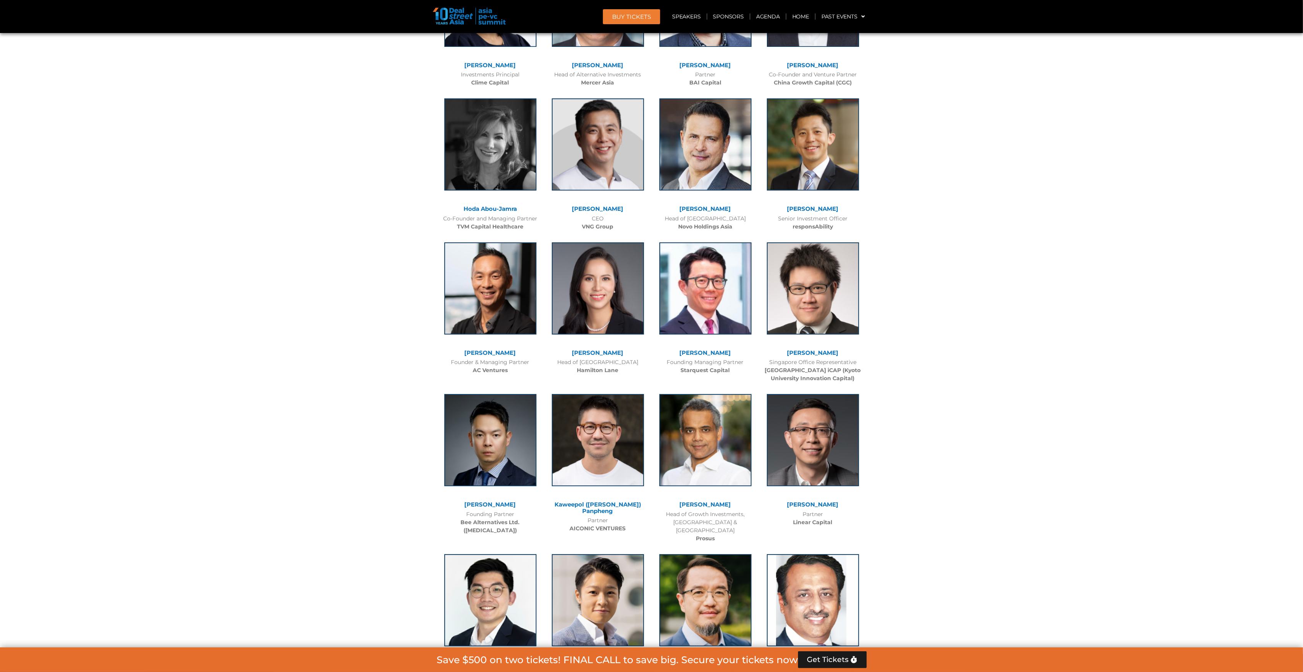
scroll to position [4209, 0]
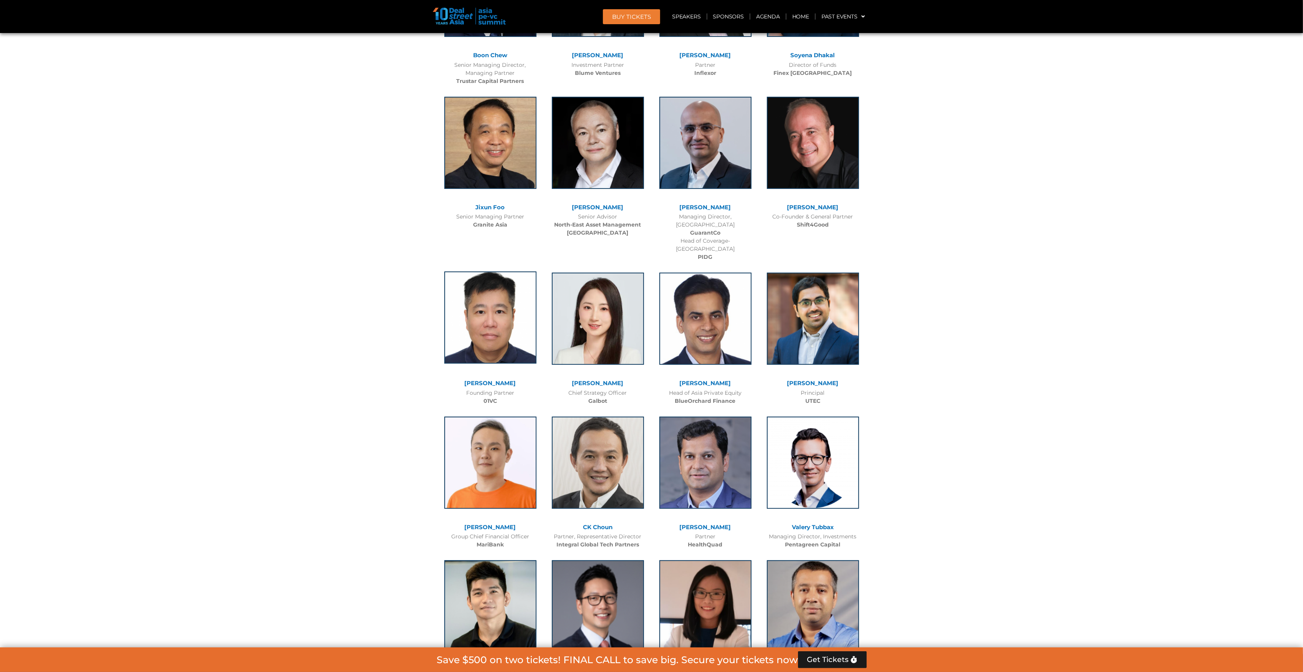
click at [522, 271] on img at bounding box center [490, 317] width 92 height 92
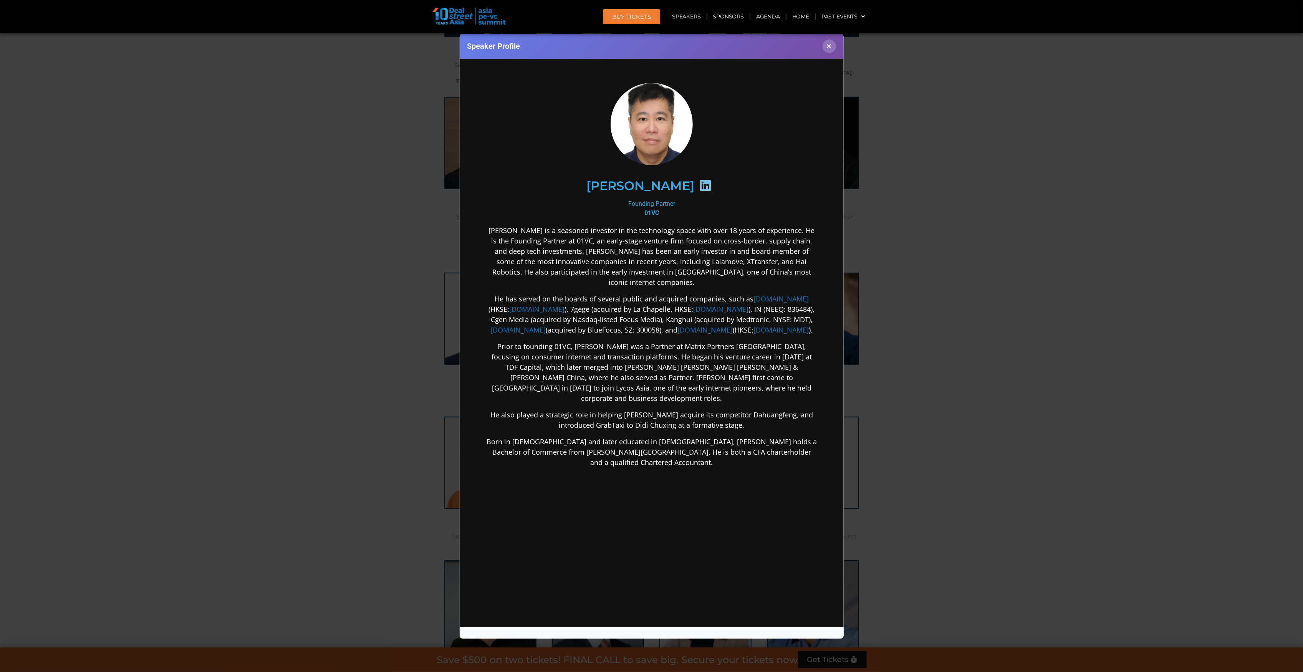
scroll to position [0, 0]
click at [977, 324] on div "Speaker Profile ×" at bounding box center [651, 336] width 1303 height 672
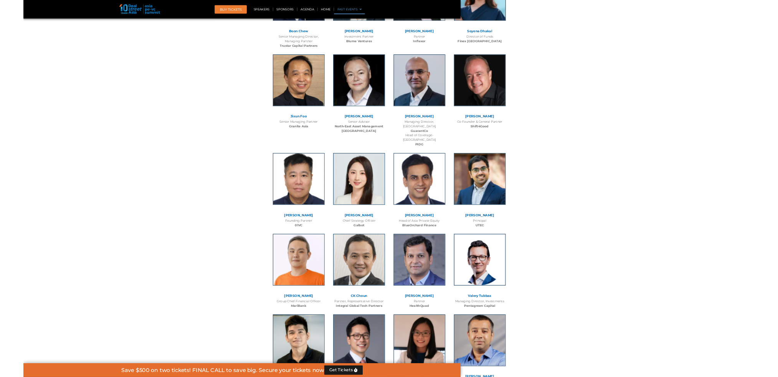
scroll to position [4209, 0]
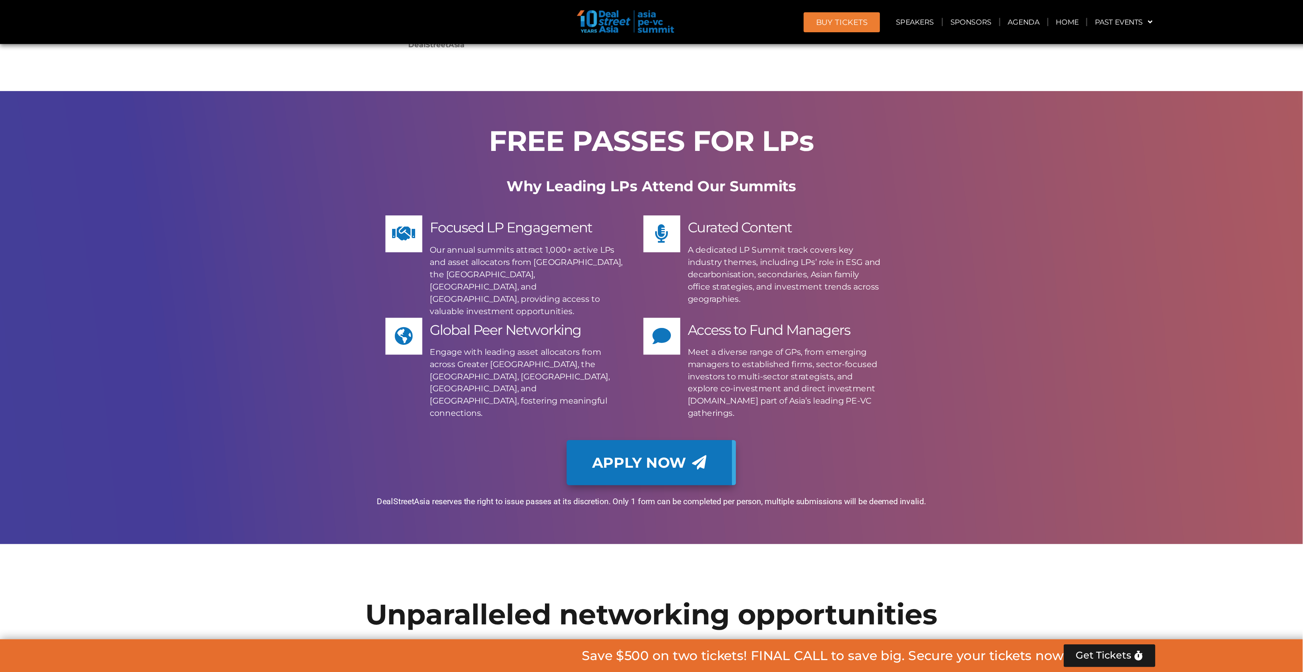
scroll to position [3618, 0]
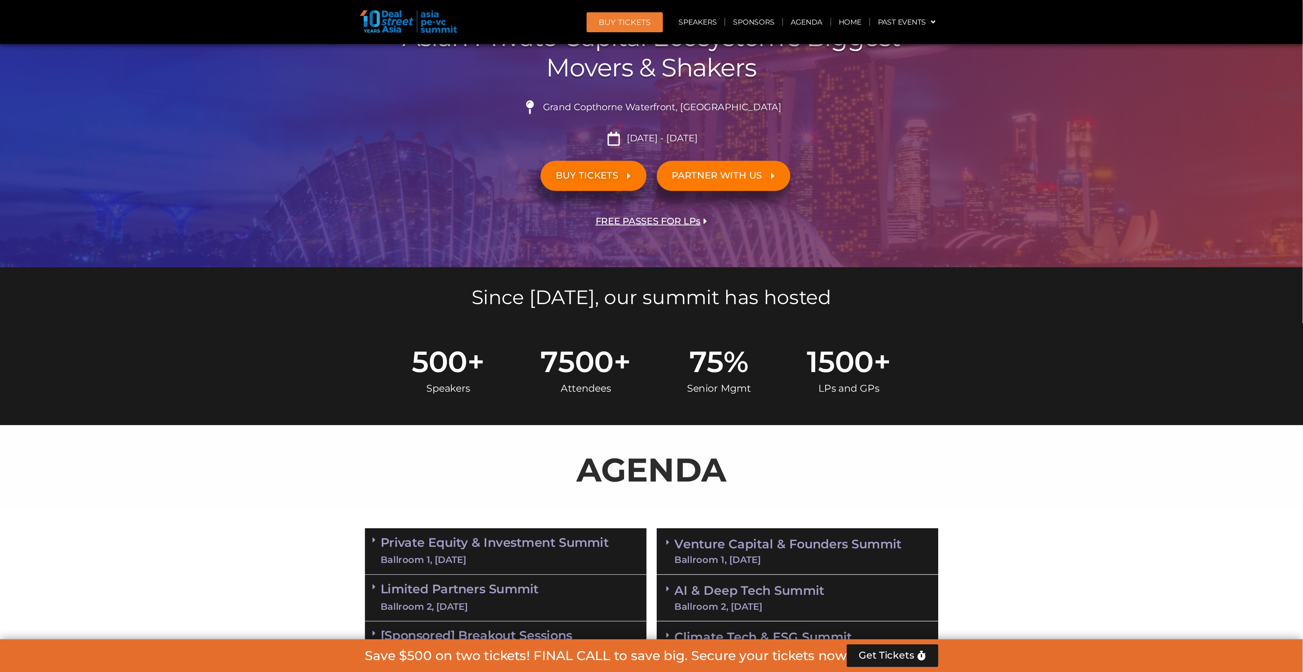
scroll to position [154, 0]
